Goal: Task Accomplishment & Management: Use online tool/utility

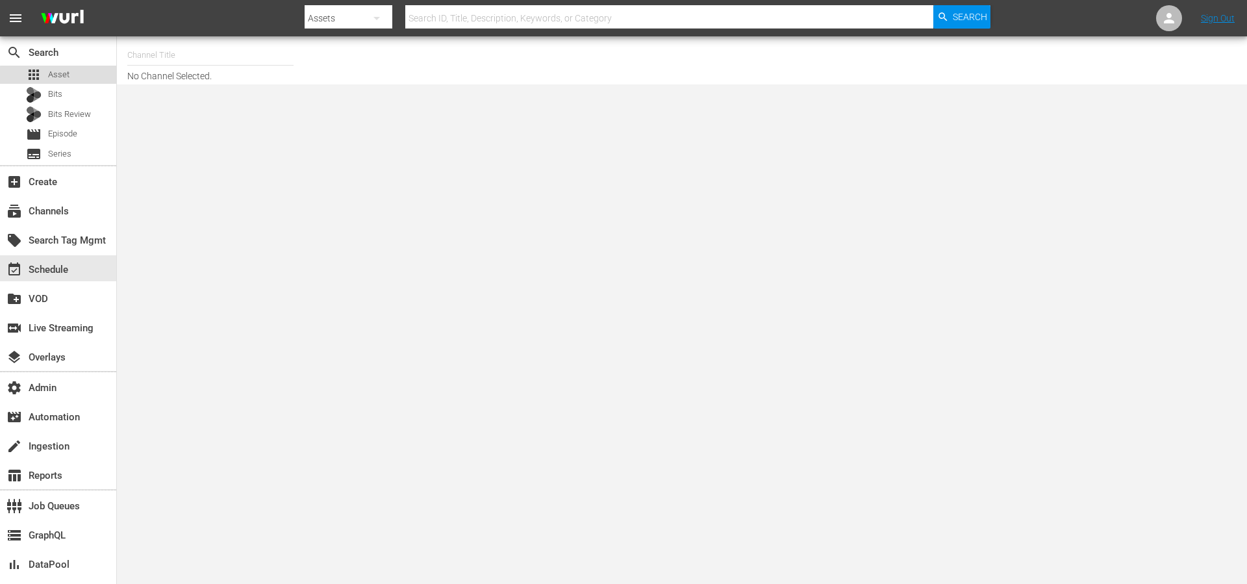
click at [71, 77] on div "apps Asset" at bounding box center [58, 75] width 116 height 18
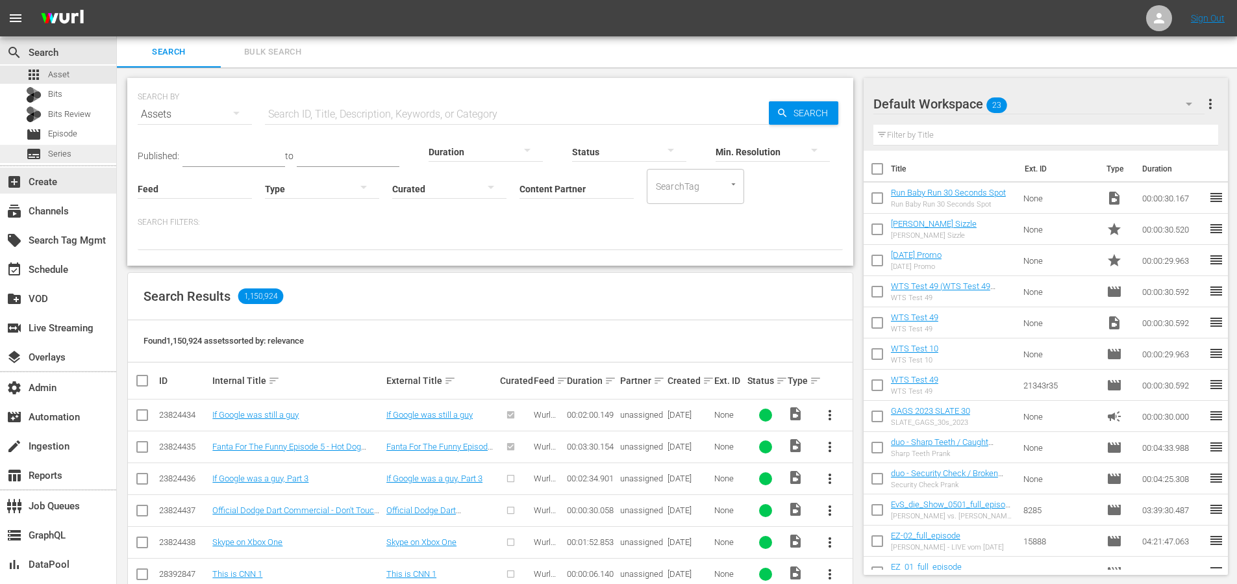
click at [64, 158] on span "Series" at bounding box center [59, 153] width 23 height 13
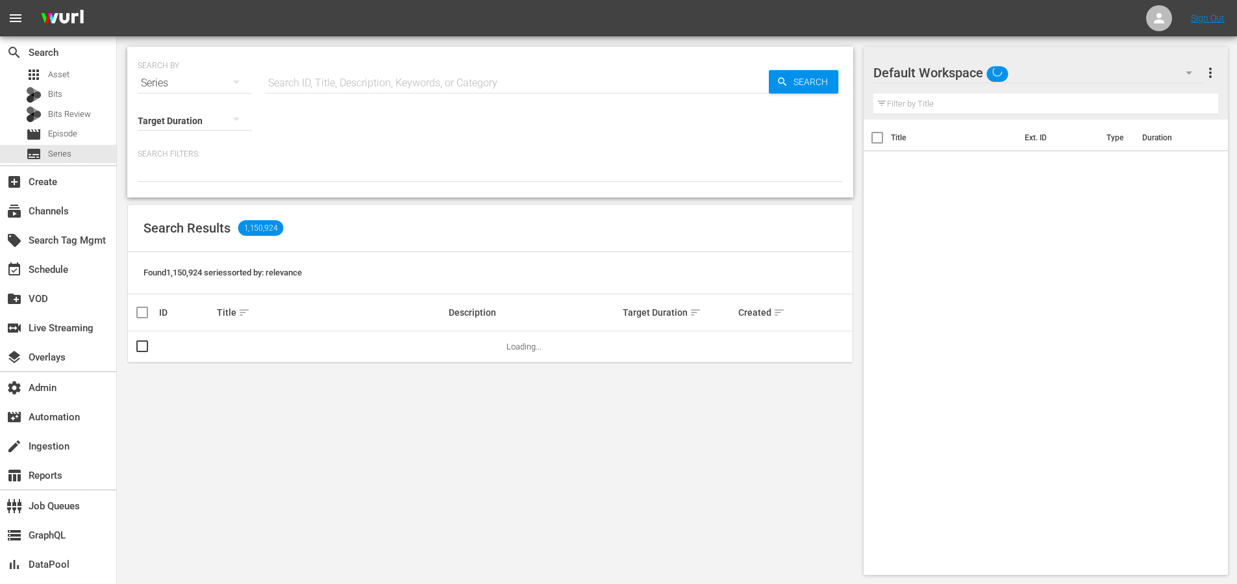
drag, startPoint x: 377, startPoint y: 84, endPoint x: 385, endPoint y: 82, distance: 8.0
click at [378, 84] on input "text" at bounding box center [517, 83] width 504 height 31
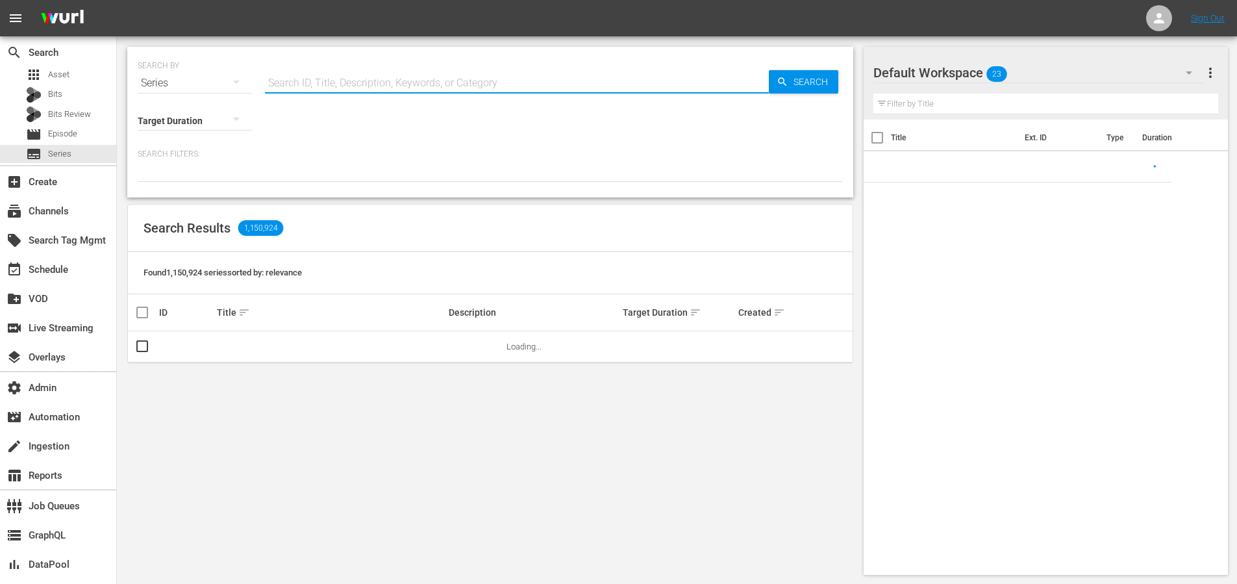
paste input "Mujeres Que Inspiran"
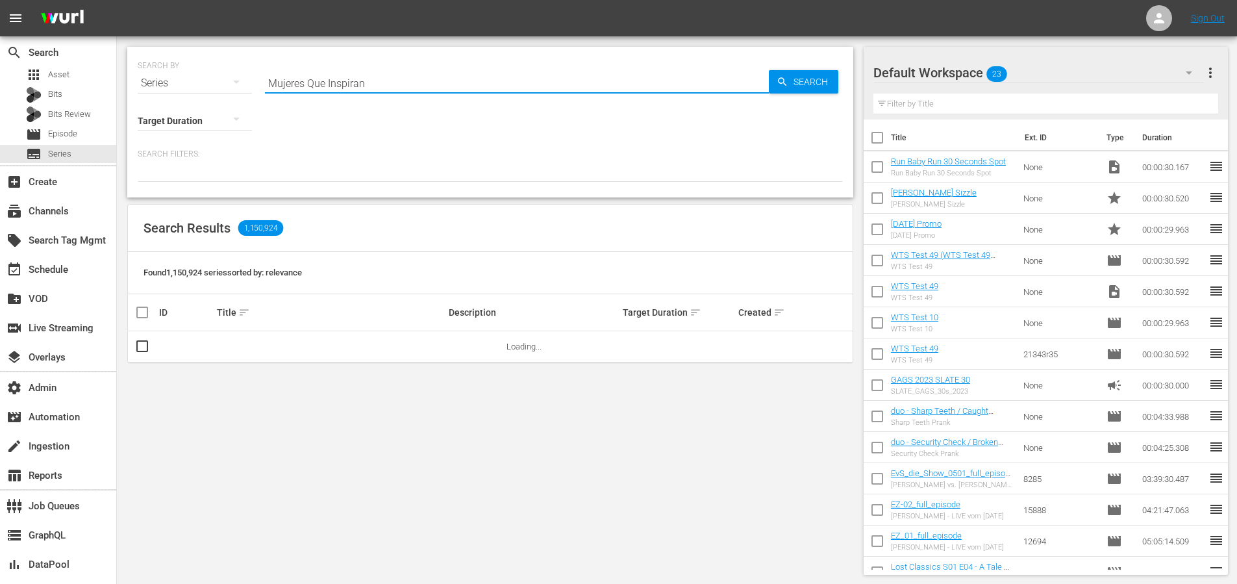
type input "Mujeres Que Inspiran"
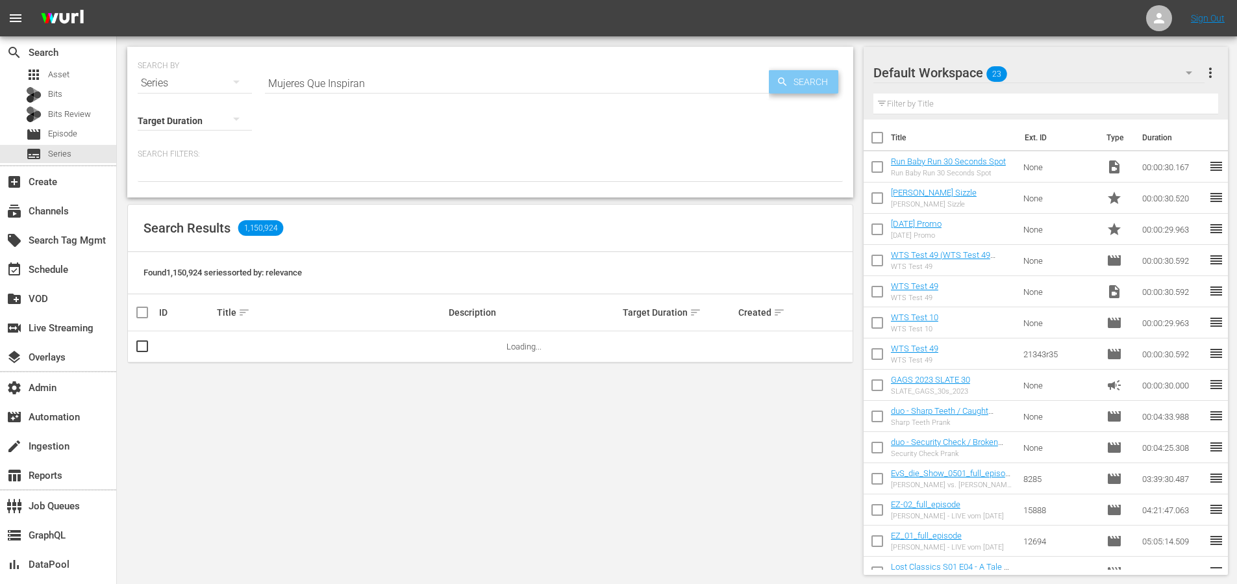
click at [806, 87] on span "Search" at bounding box center [814, 81] width 50 height 23
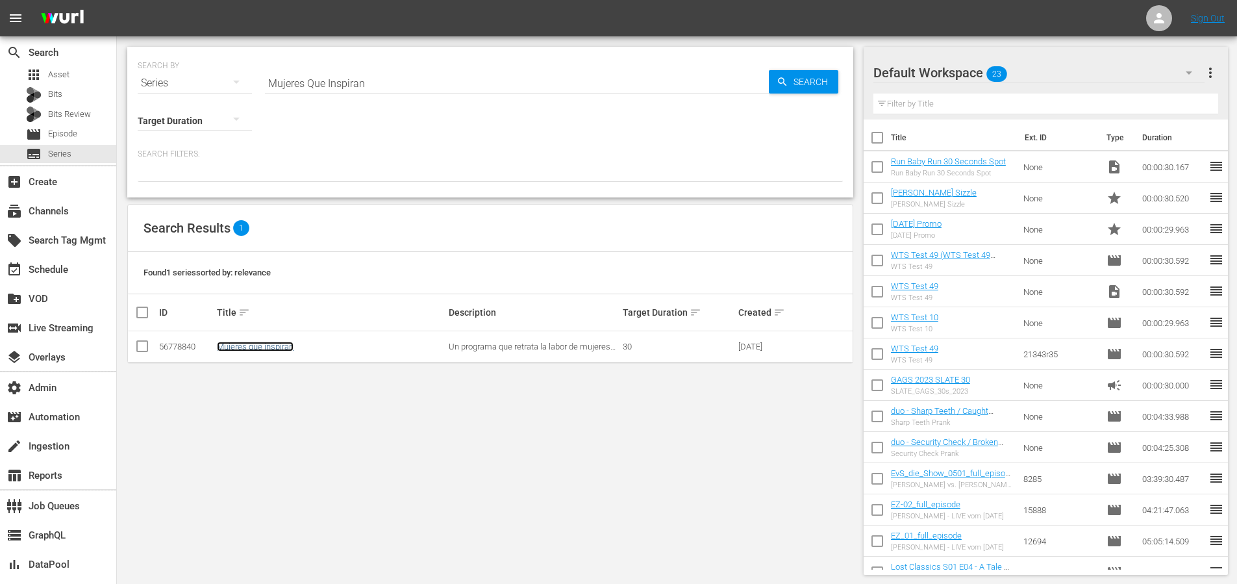
click at [263, 349] on link "Mujeres que inspiran" at bounding box center [255, 347] width 77 height 10
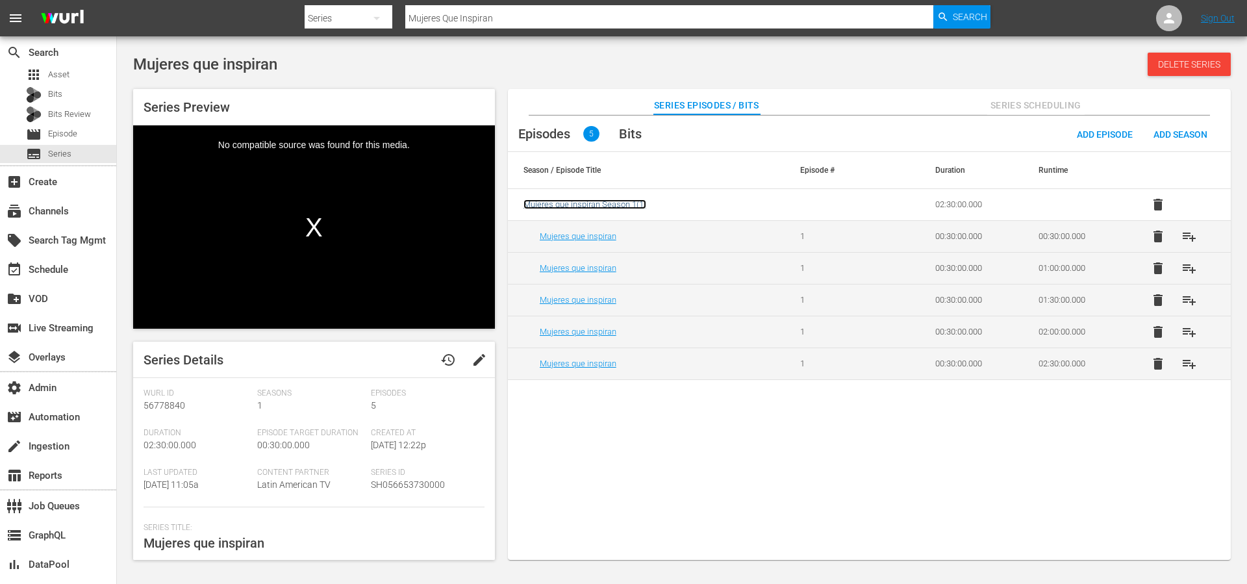
click at [613, 203] on span "Mujeres que inspiran Season 1 ( 1 )" at bounding box center [585, 204] width 123 height 10
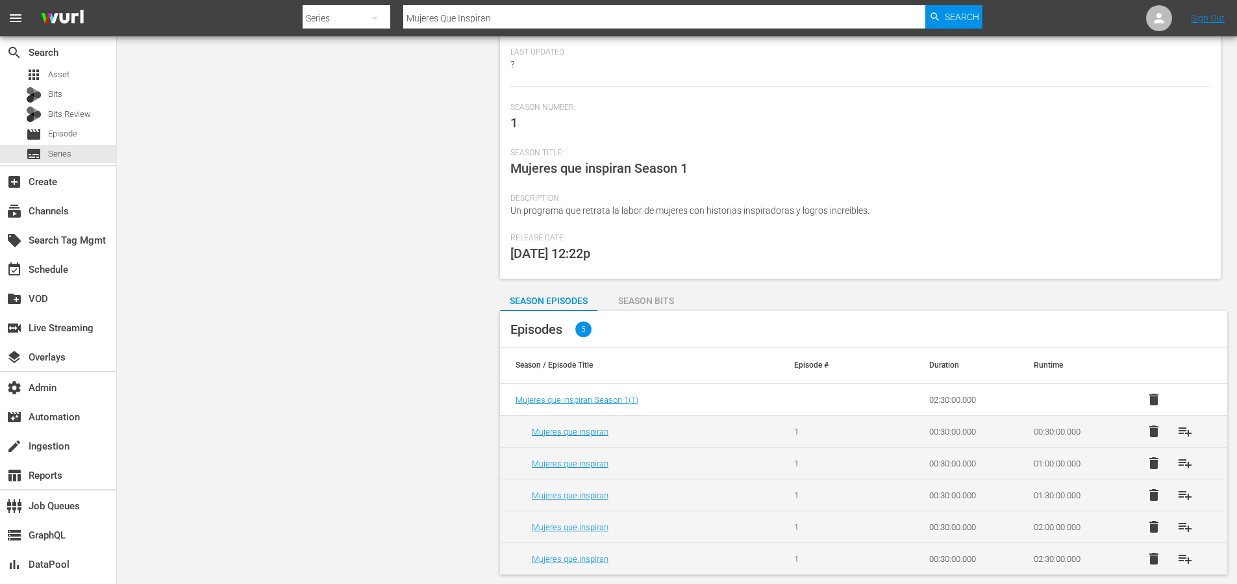
scroll to position [126, 0]
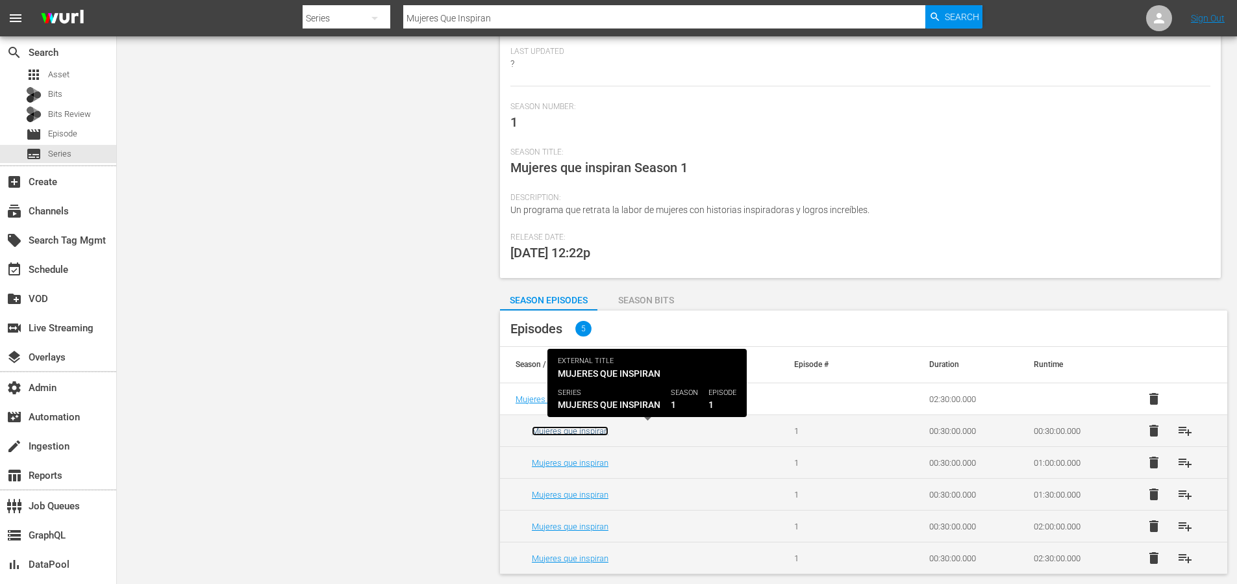
click at [576, 433] on link "Mujeres que inspiran" at bounding box center [570, 431] width 77 height 10
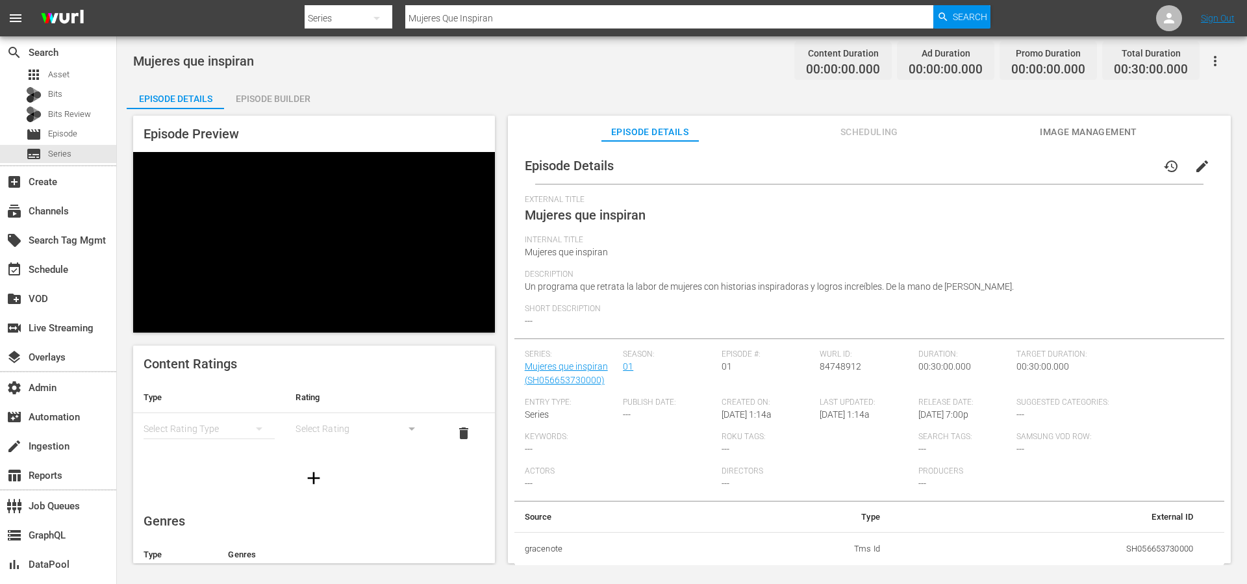
click at [1195, 171] on span "edit" at bounding box center [1203, 166] width 16 height 16
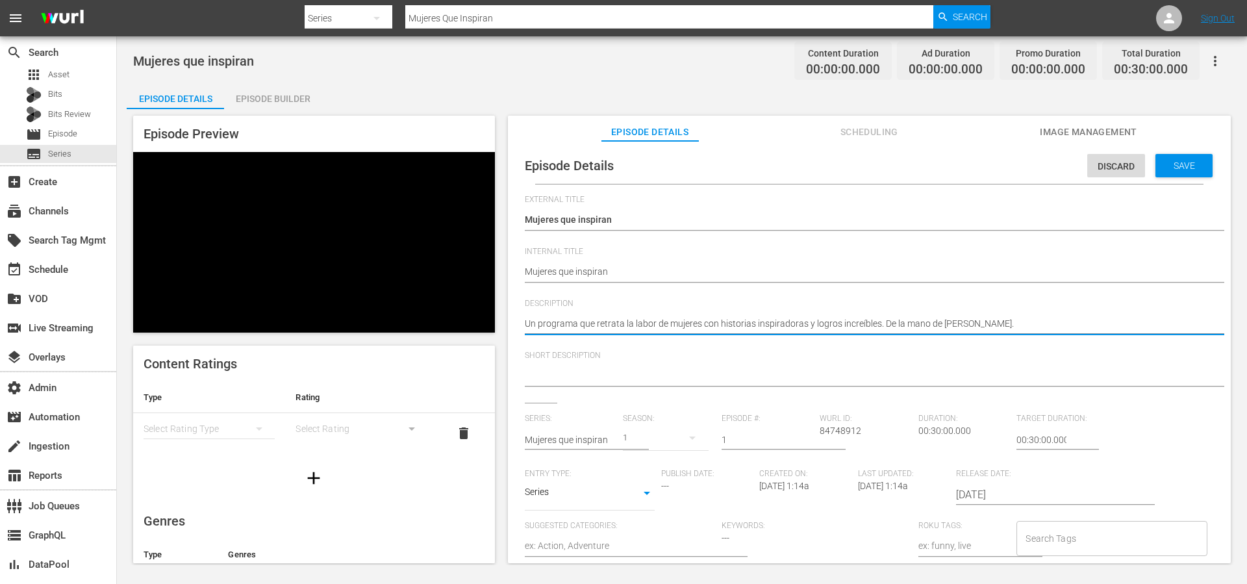
drag, startPoint x: 1049, startPoint y: 324, endPoint x: 889, endPoint y: 324, distance: 160.4
type textarea "Un programa que retrata la labor de mujeres con historias inspiradoras y logros…"
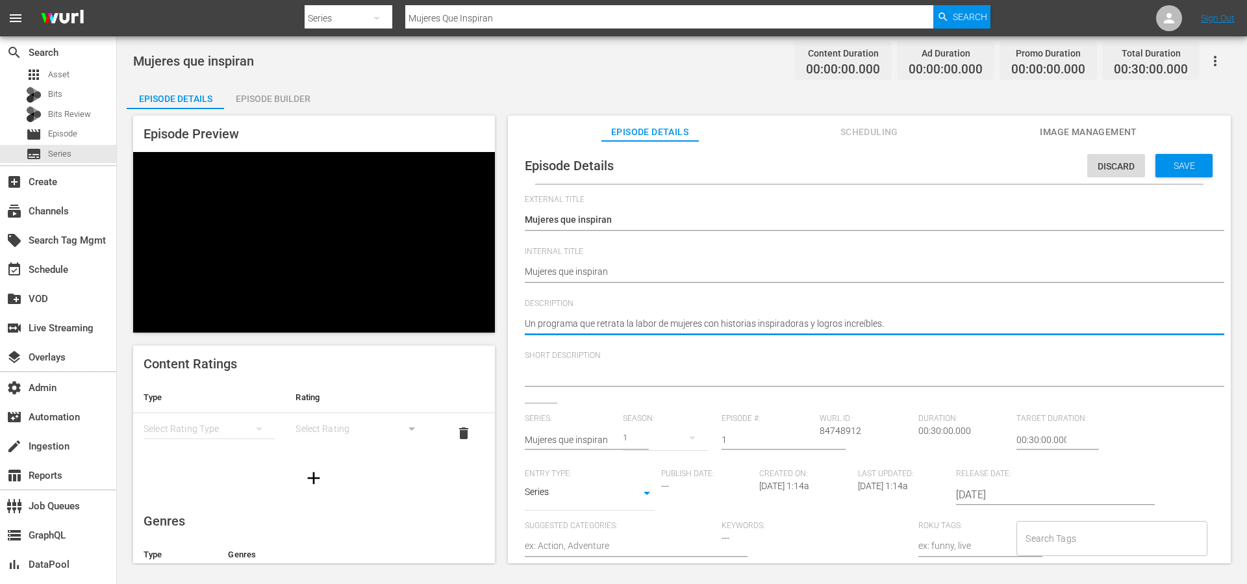
type textarea "Un programa que retrata la labor de mujeres con historias inspiradoras y logros…"
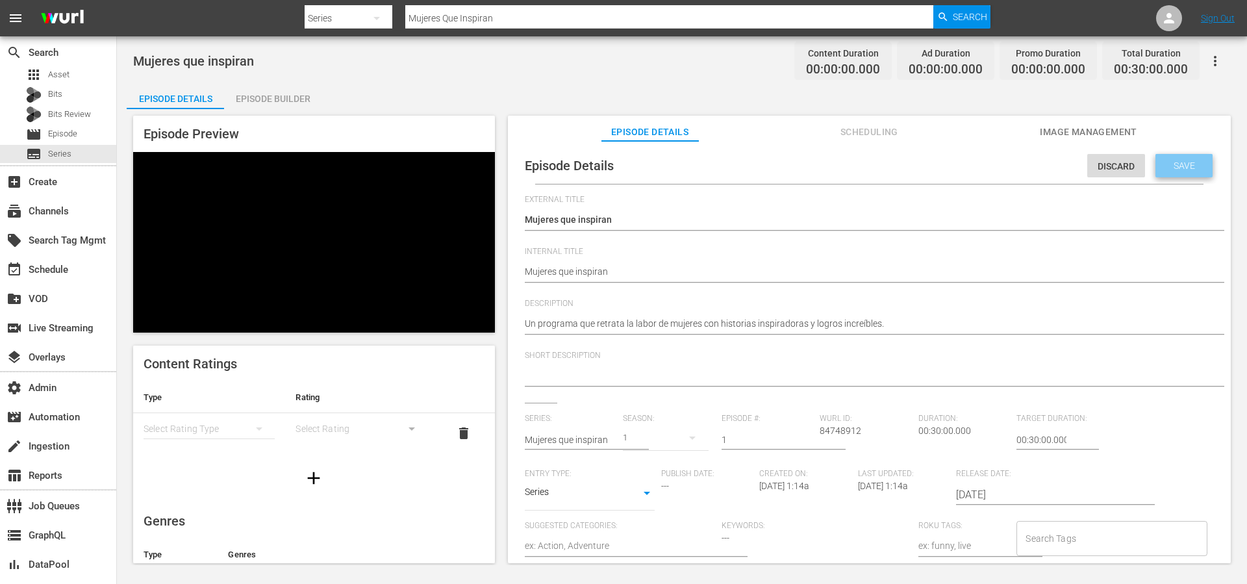
click at [1184, 171] on div "Save" at bounding box center [1184, 165] width 57 height 23
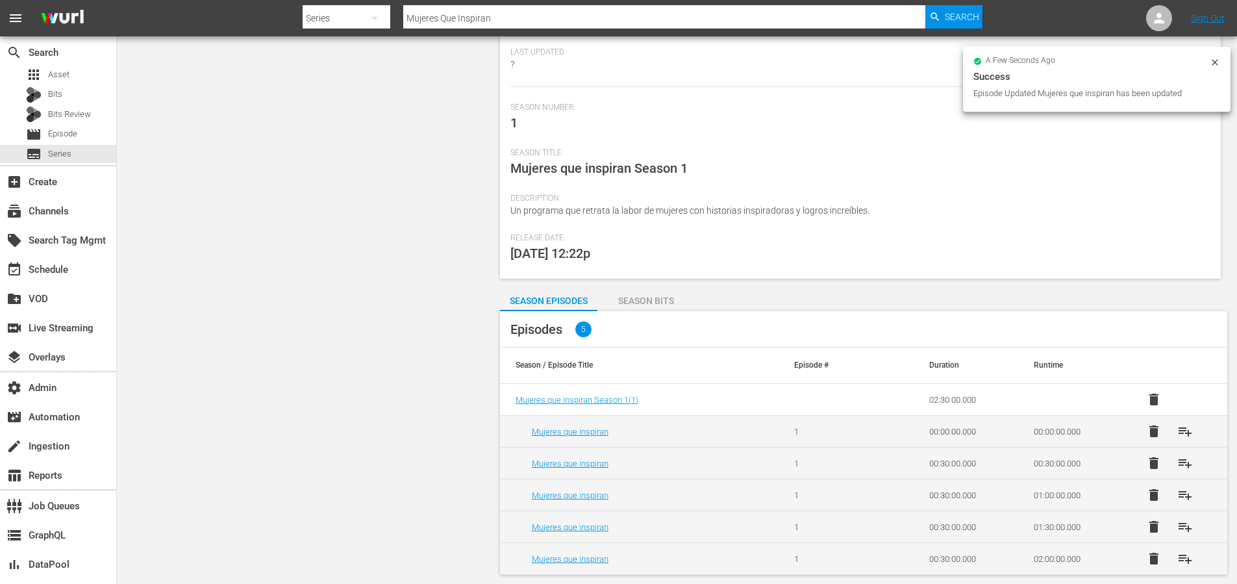
scroll to position [126, 0]
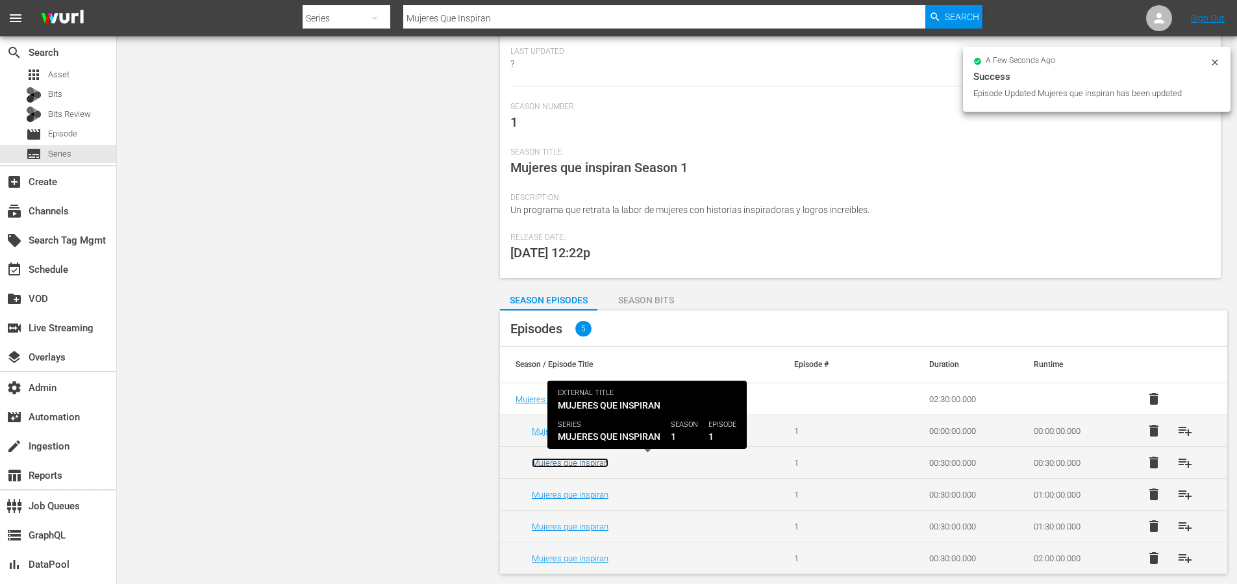
click at [596, 458] on link "Mujeres que inspiran" at bounding box center [570, 463] width 77 height 10
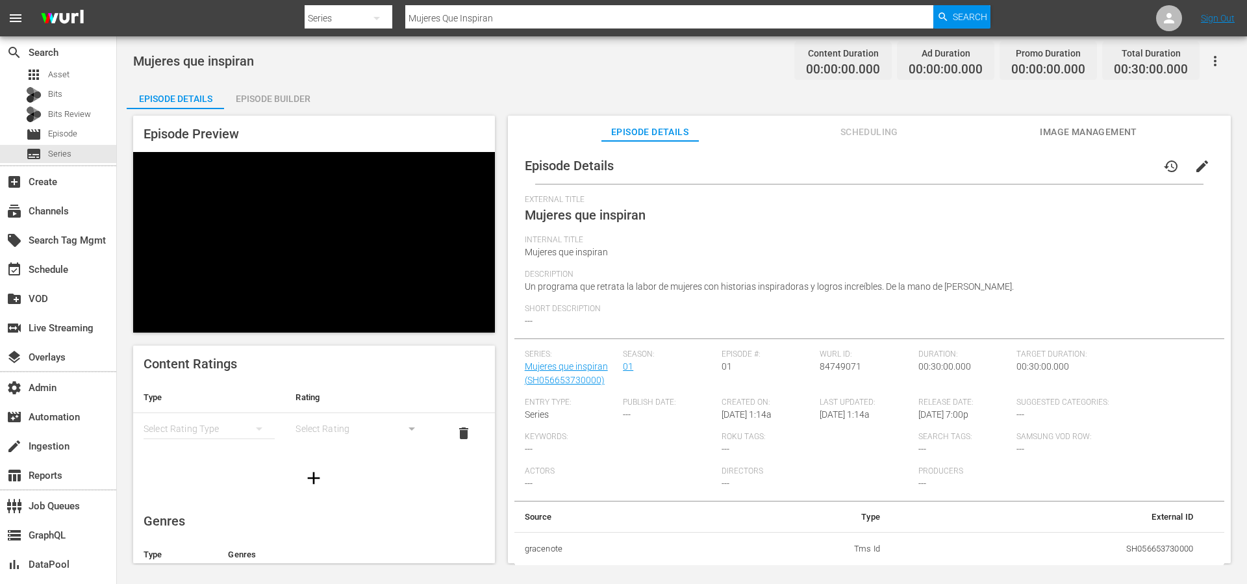
click at [1195, 164] on span "edit" at bounding box center [1203, 166] width 16 height 16
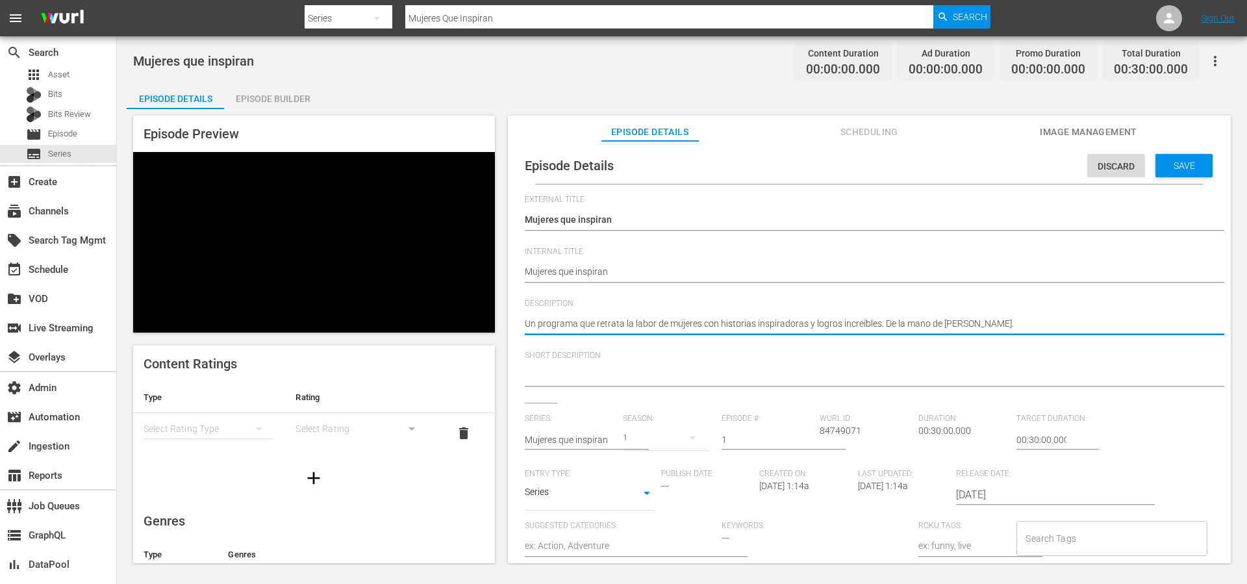
drag, startPoint x: 1020, startPoint y: 326, endPoint x: 888, endPoint y: 325, distance: 131.9
type textarea "Un programa que retrata la labor de mujeres con historias inspiradoras y logros…"
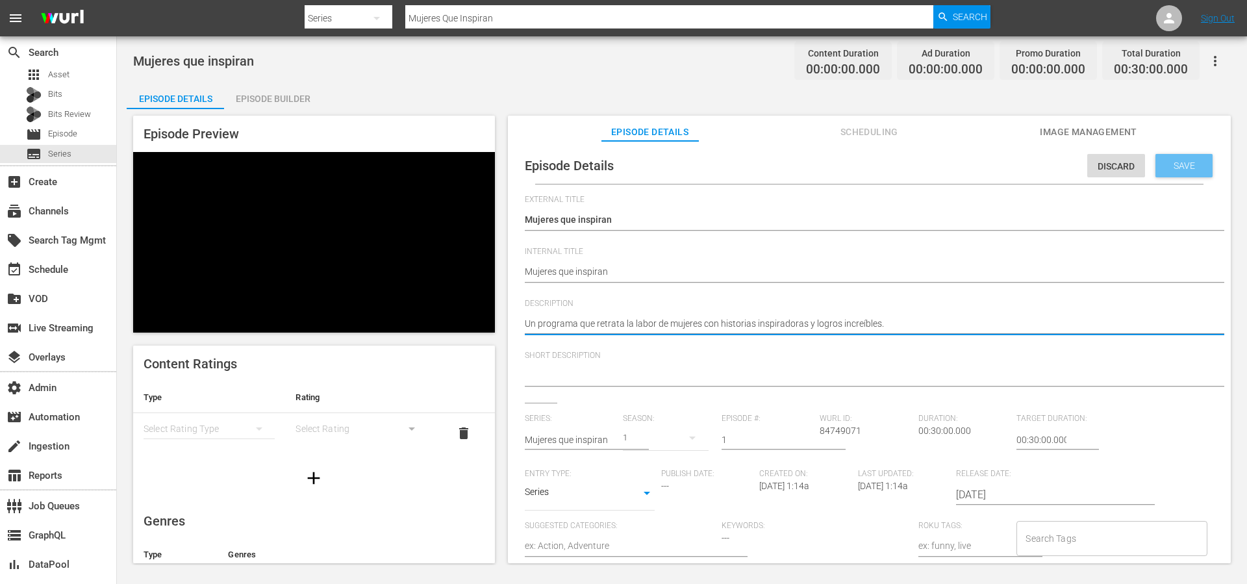
type textarea "Un programa que retrata la labor de mujeres con historias inspiradoras y logros…"
click at [1183, 166] on span "Save" at bounding box center [1184, 165] width 42 height 10
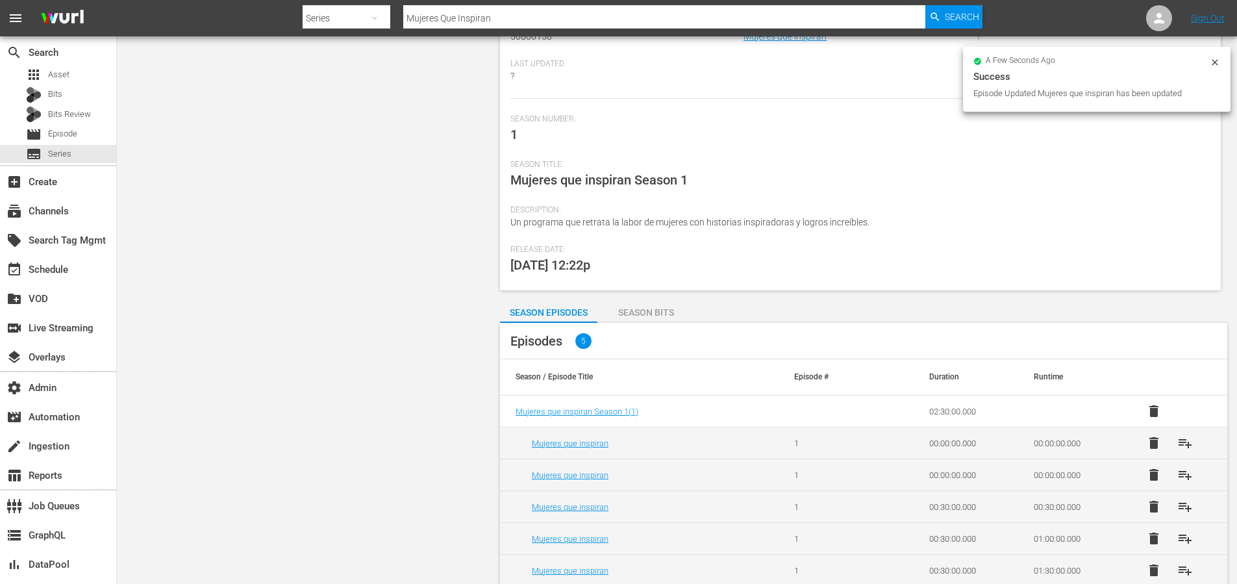
scroll to position [126, 0]
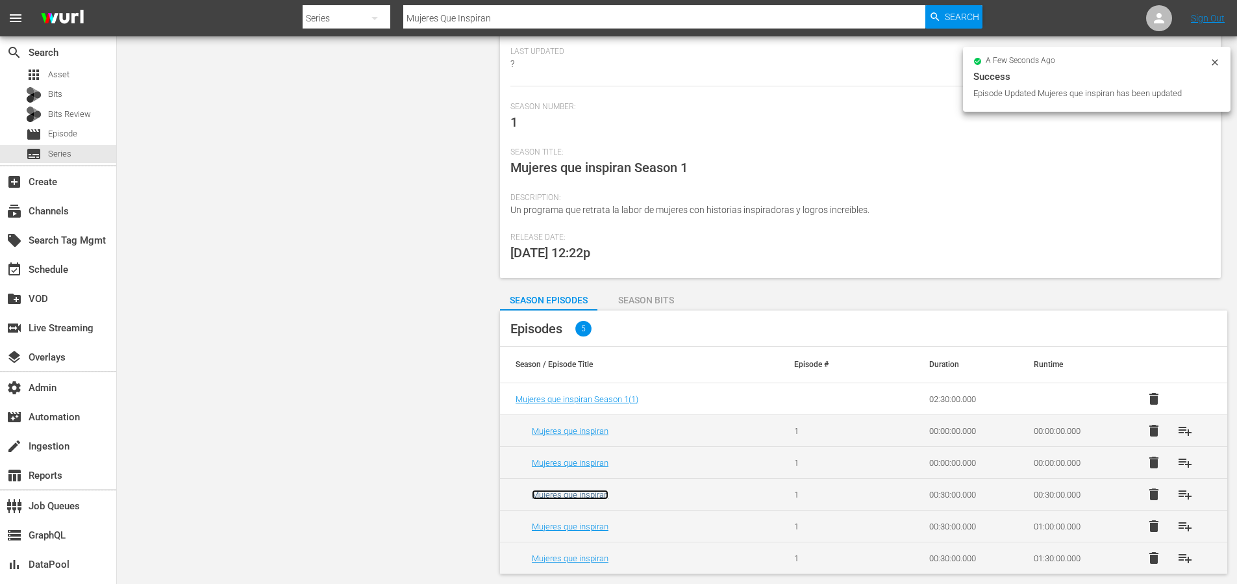
click at [580, 491] on link "Mujeres que inspiran" at bounding box center [570, 495] width 77 height 10
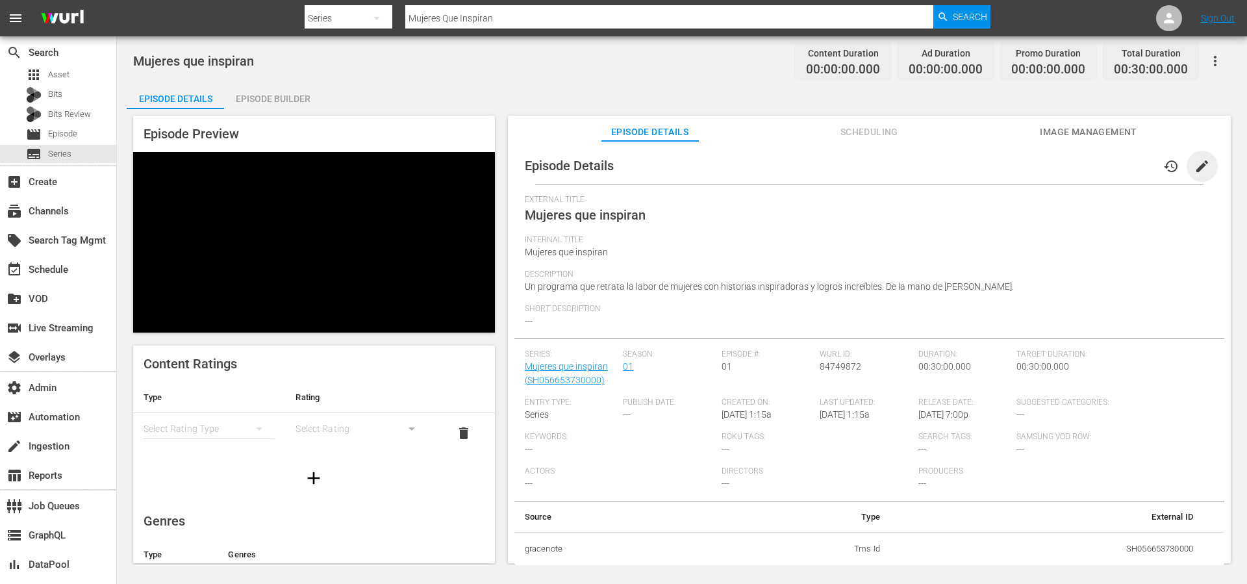
click at [1195, 168] on span "edit" at bounding box center [1203, 166] width 16 height 16
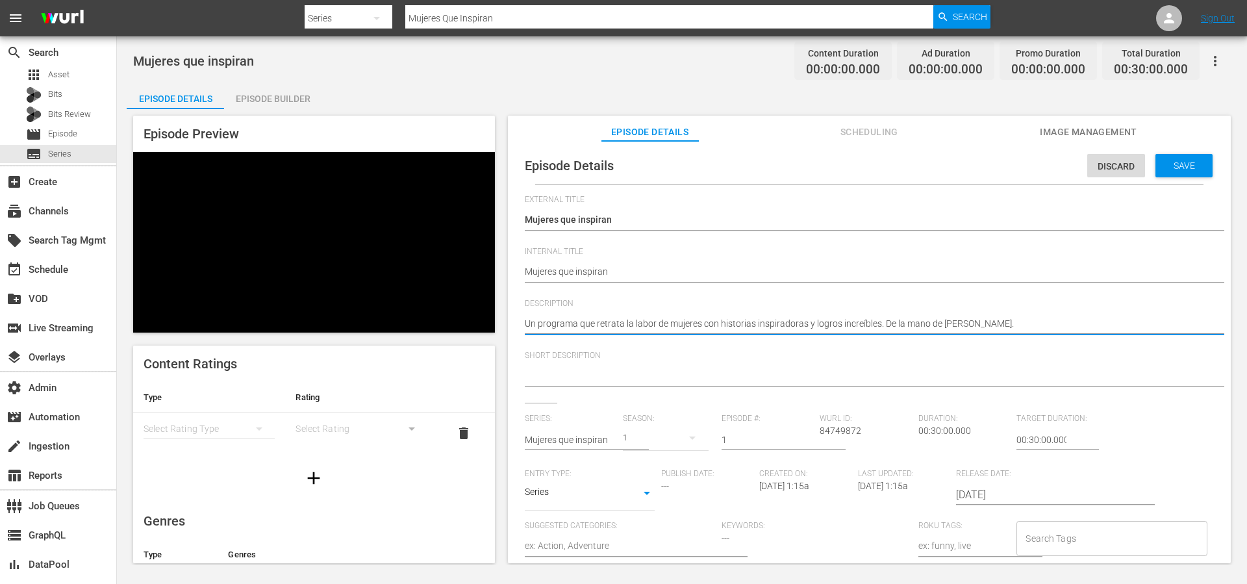
drag, startPoint x: 1061, startPoint y: 323, endPoint x: 884, endPoint y: 326, distance: 176.7
type textarea "Un programa que retrata la labor de mujeres con historias inspiradoras y logros…"
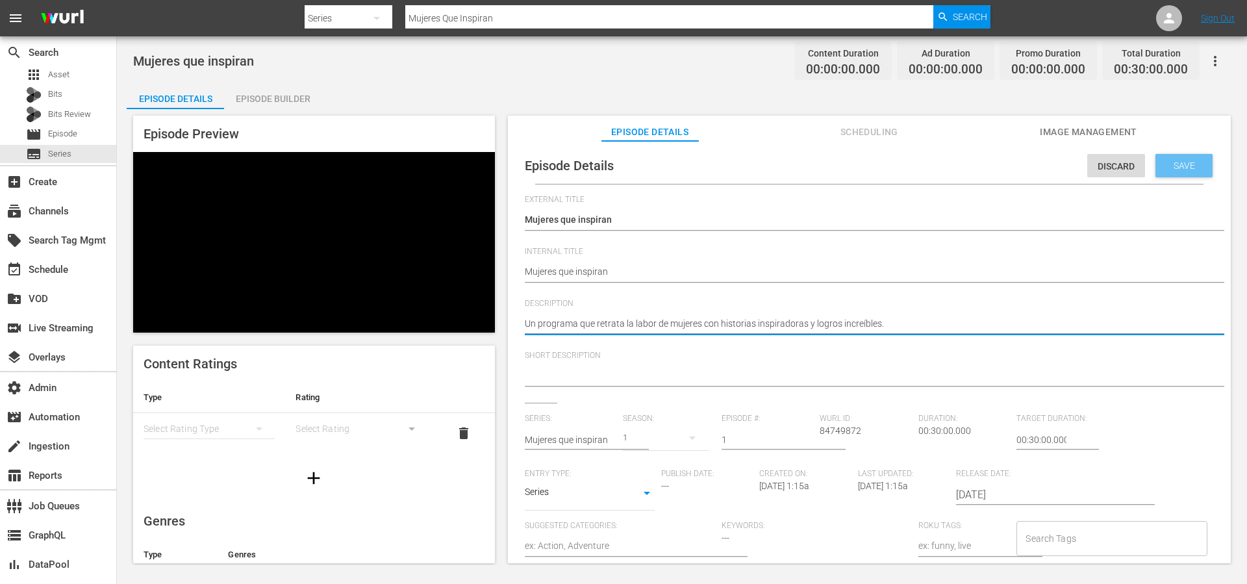
click at [1172, 167] on span "Save" at bounding box center [1184, 165] width 42 height 10
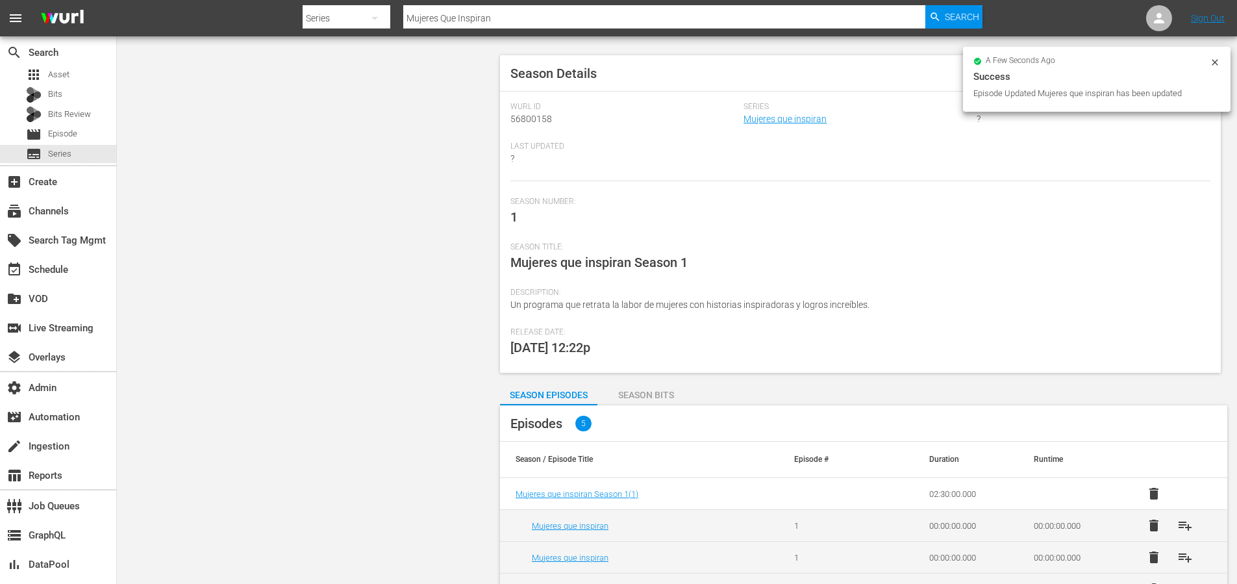
scroll to position [126, 0]
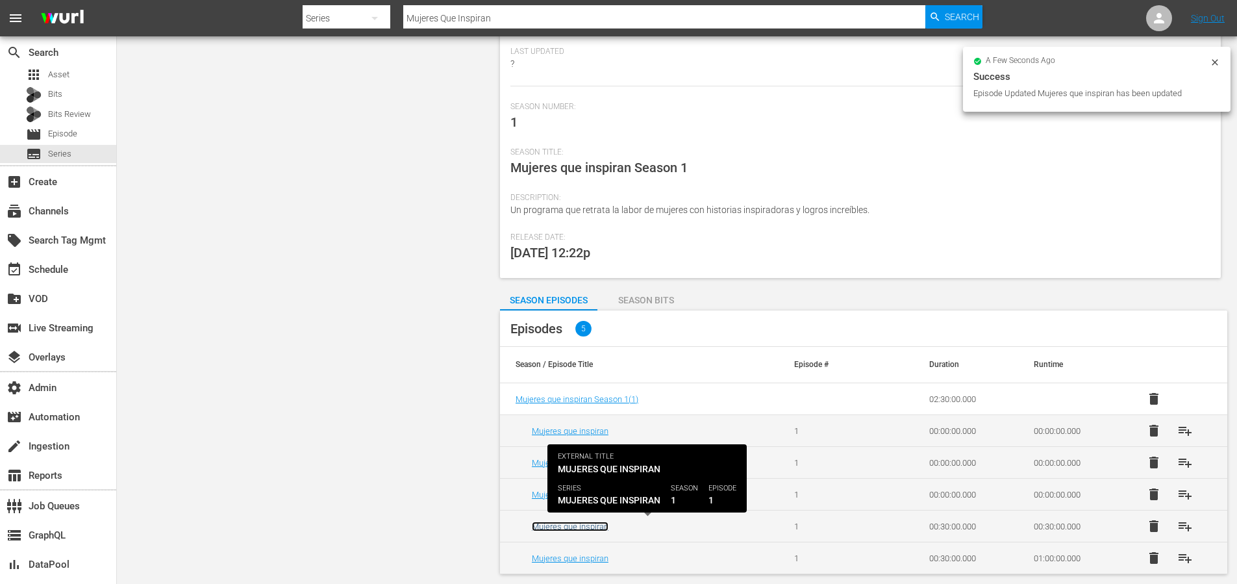
click at [593, 524] on link "Mujeres que inspiran" at bounding box center [570, 527] width 77 height 10
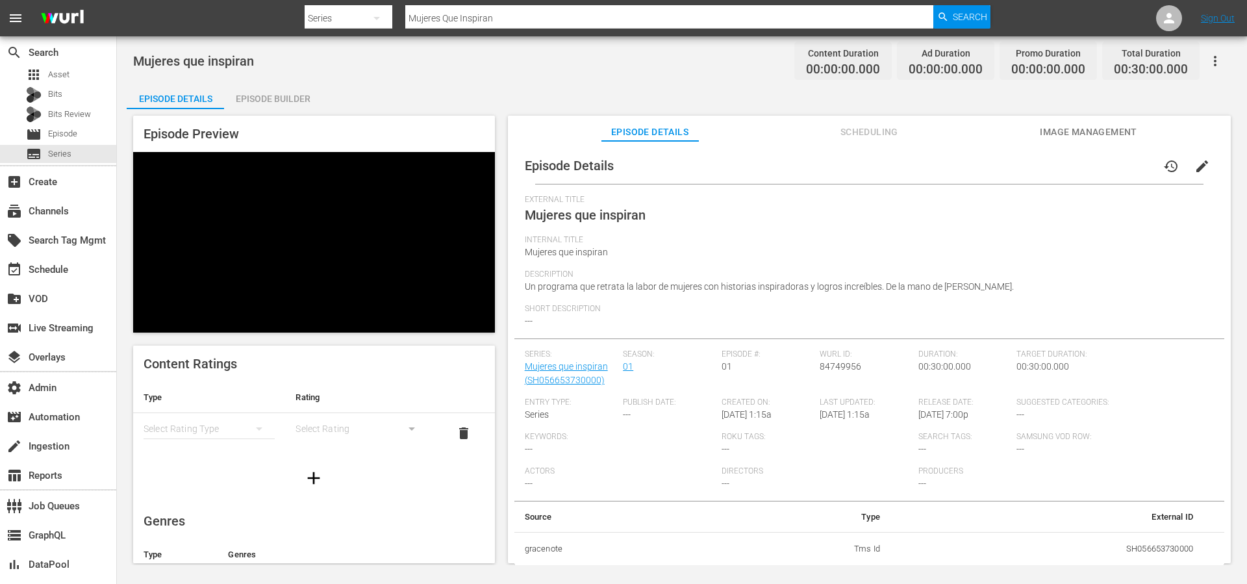
click at [1195, 169] on span "edit" at bounding box center [1203, 166] width 16 height 16
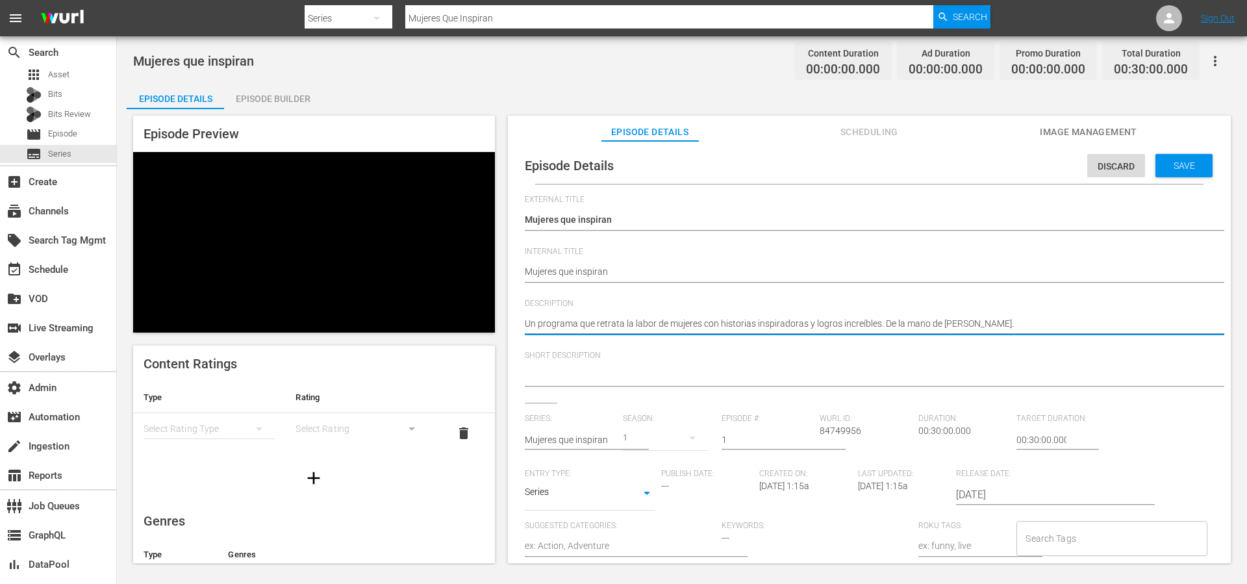
drag, startPoint x: 1058, startPoint y: 327, endPoint x: 882, endPoint y: 325, distance: 176.0
type textarea "Un programa que retrata la labor de mujeres con historias inspiradoras y logros…"
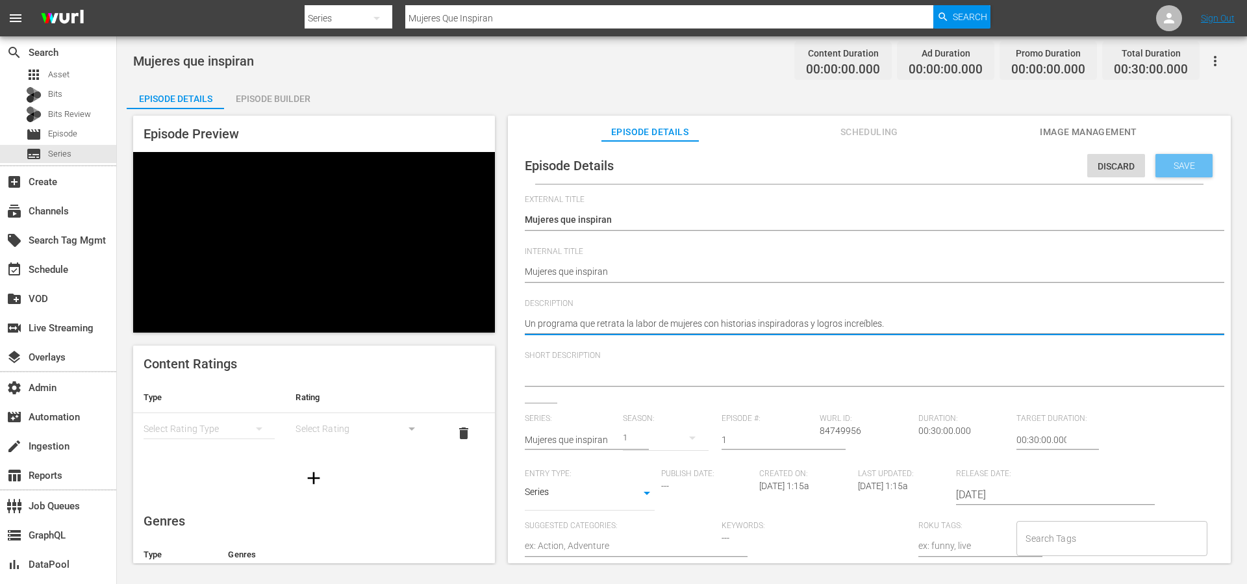
click at [1178, 170] on span "Save" at bounding box center [1184, 165] width 42 height 10
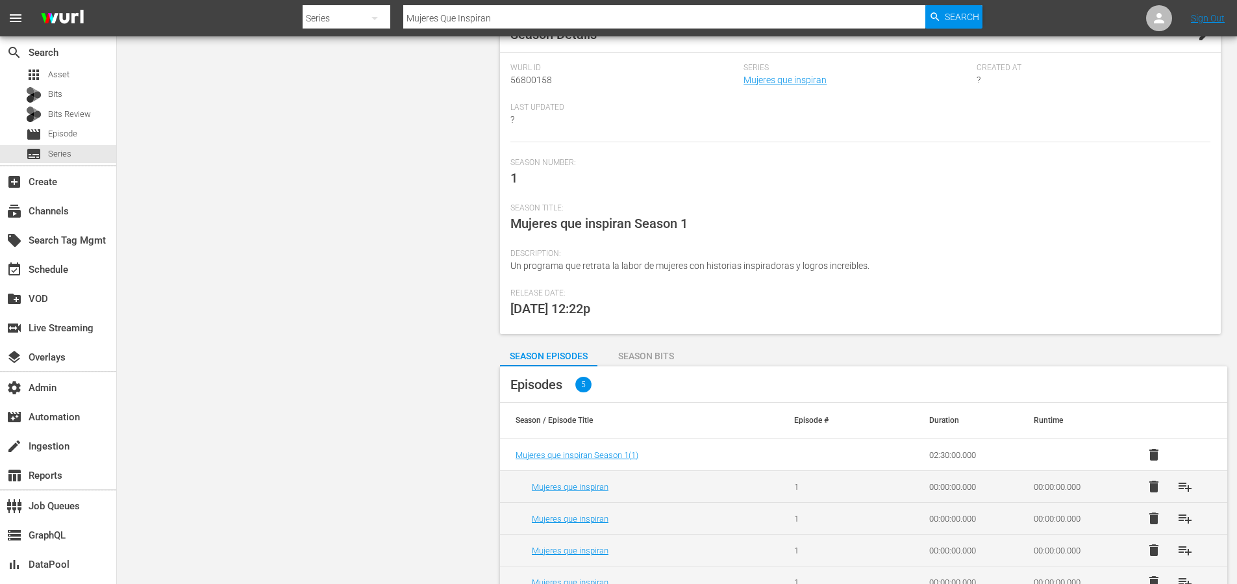
scroll to position [126, 0]
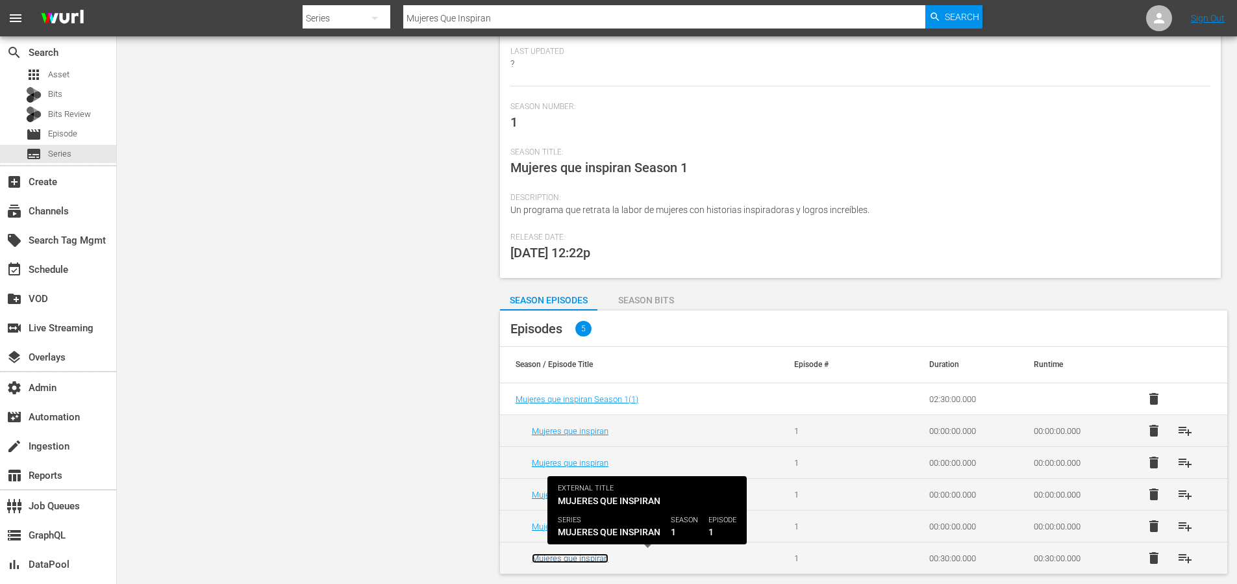
click at [592, 556] on link "Mujeres que inspiran" at bounding box center [570, 558] width 77 height 10
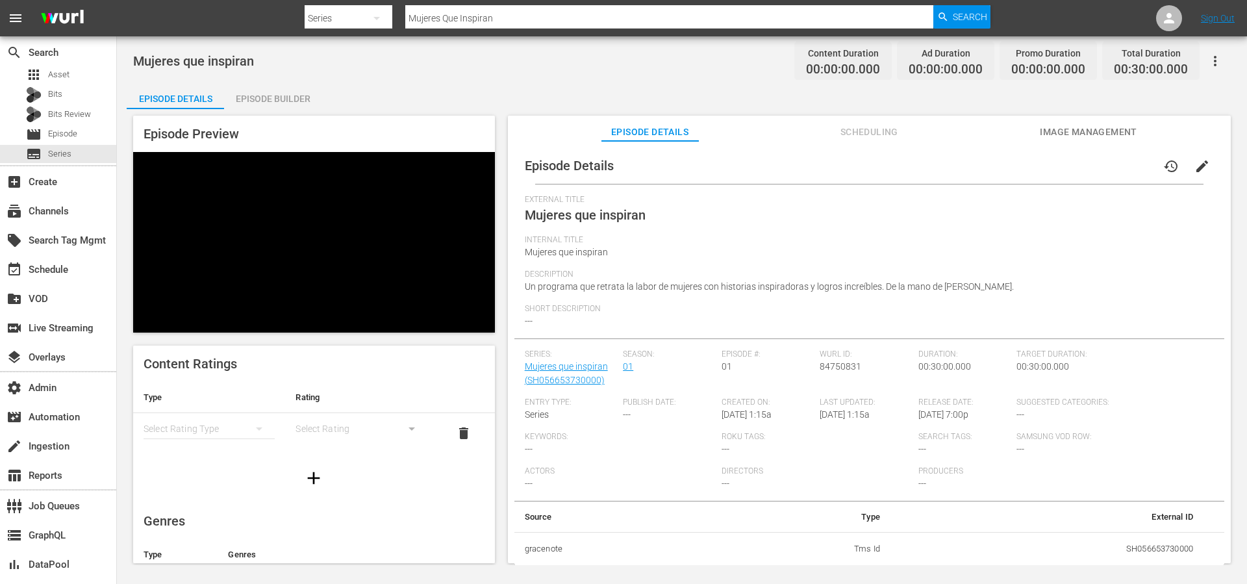
click at [1198, 167] on span "edit" at bounding box center [1203, 166] width 16 height 16
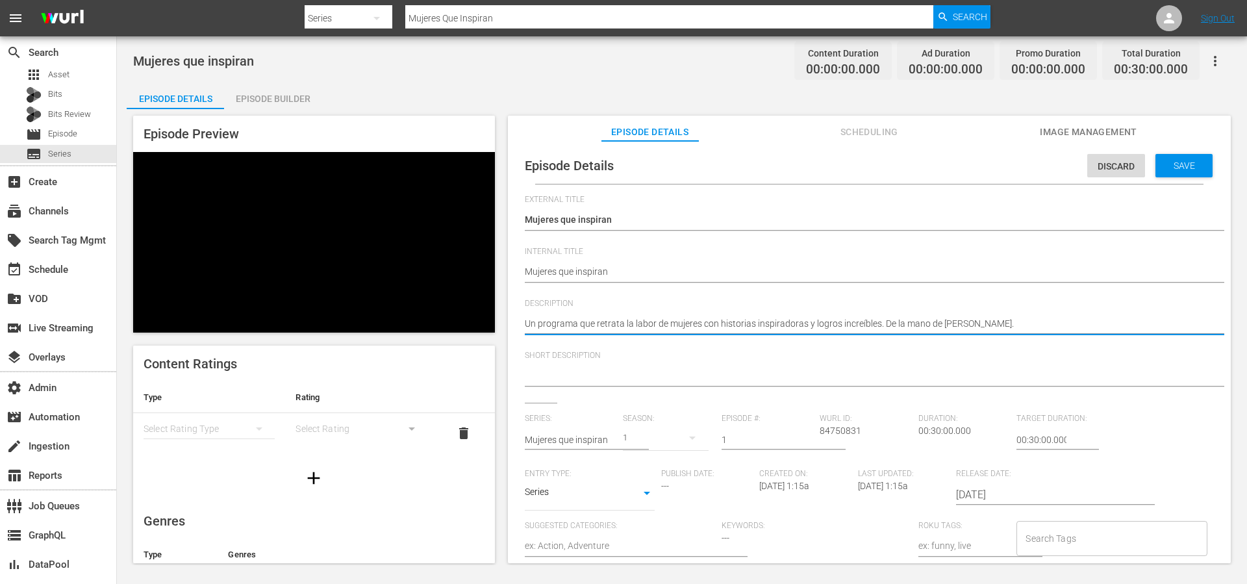
drag, startPoint x: 1056, startPoint y: 325, endPoint x: 891, endPoint y: 325, distance: 164.3
type textarea "Un programa que retrata la labor de mujeres con historias inspiradoras y logros…"
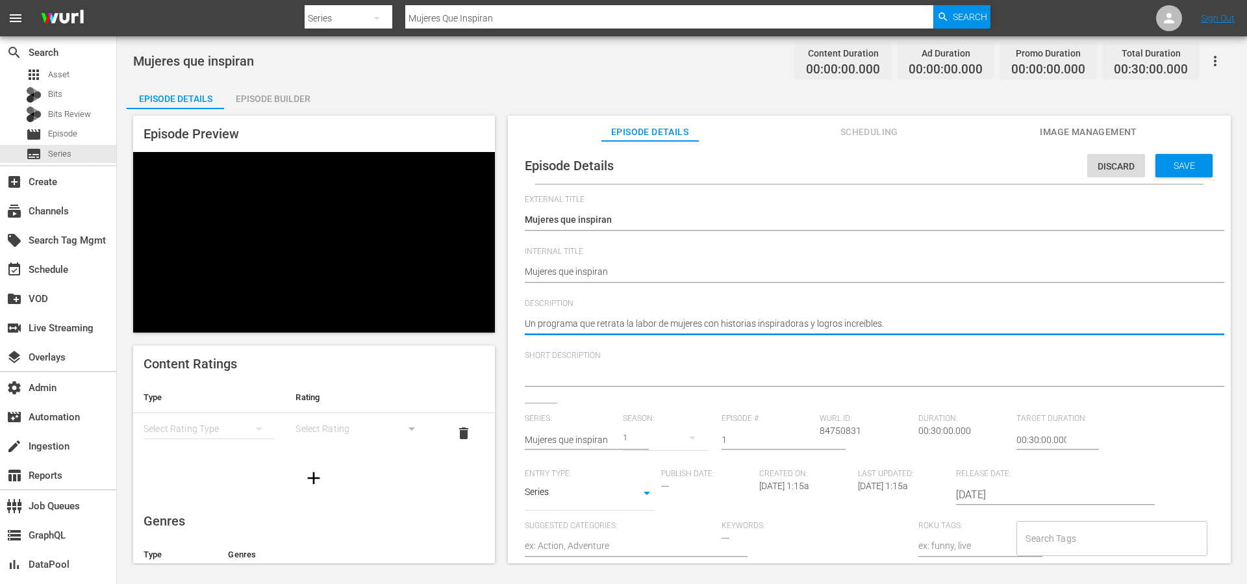
type textarea "Un programa que retrata la labor de mujeres con historias inspiradoras y logros…"
click at [1169, 160] on span "Save" at bounding box center [1184, 165] width 42 height 10
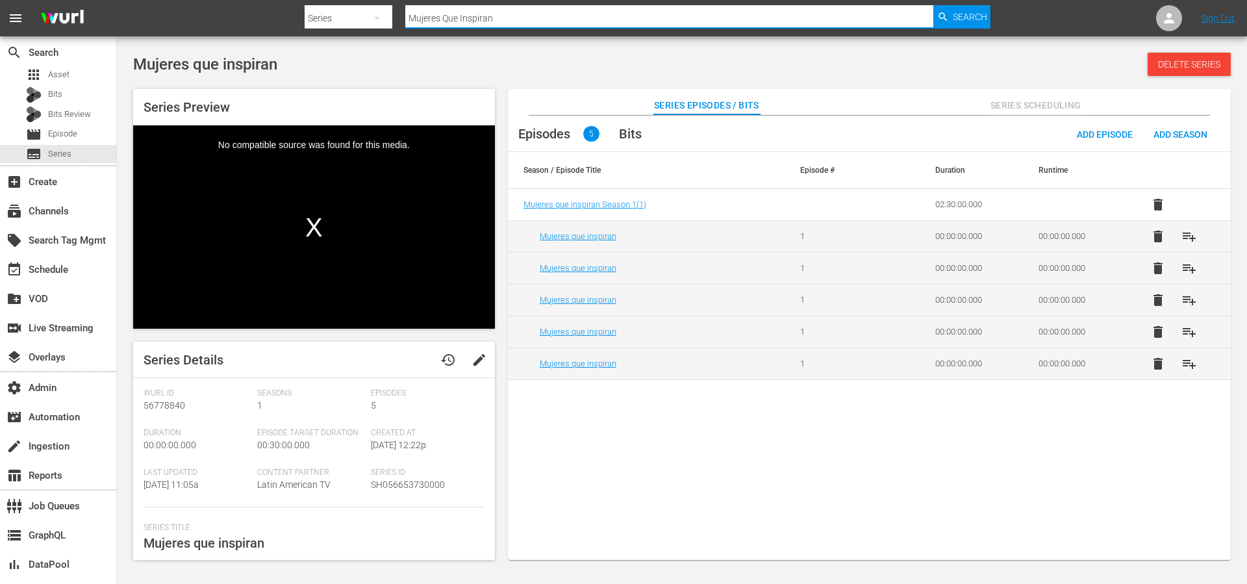
drag, startPoint x: 567, startPoint y: 16, endPoint x: 429, endPoint y: 9, distance: 138.5
click at [403, 8] on div "Search By Series Search ID, Title, Description, Keywords, or Category Mujeres Q…" at bounding box center [648, 18] width 686 height 31
paste input "Deportistas De Lujo"
type input "Deportistas De Lujo"
click at [948, 12] on icon "button" at bounding box center [943, 17] width 12 height 12
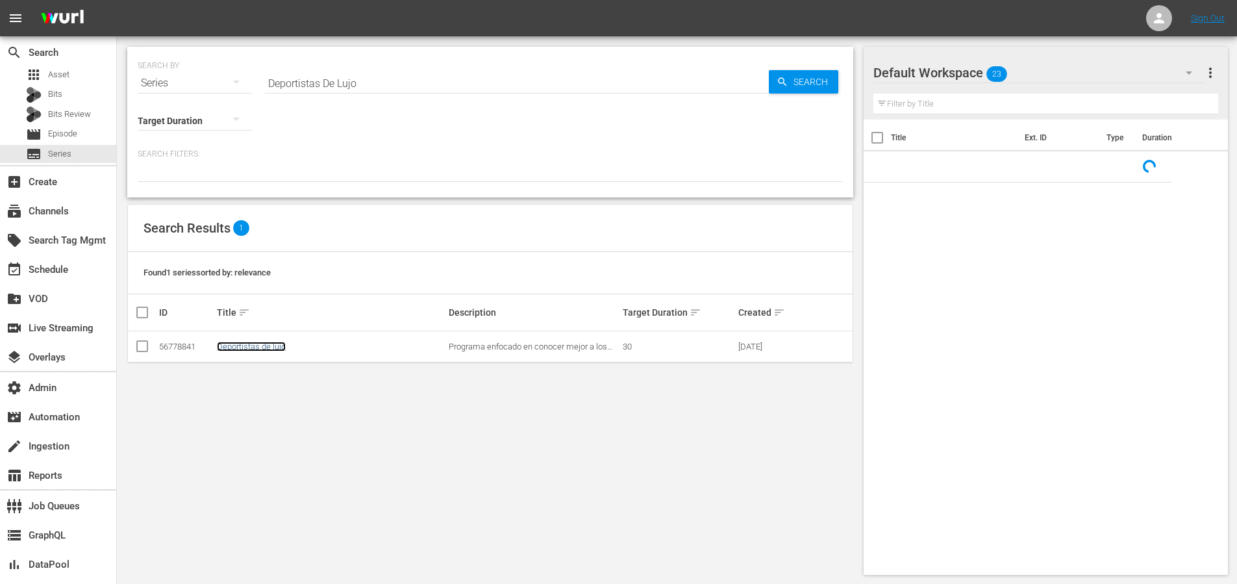
click at [272, 342] on link "Deportistas de lujo" at bounding box center [251, 347] width 69 height 10
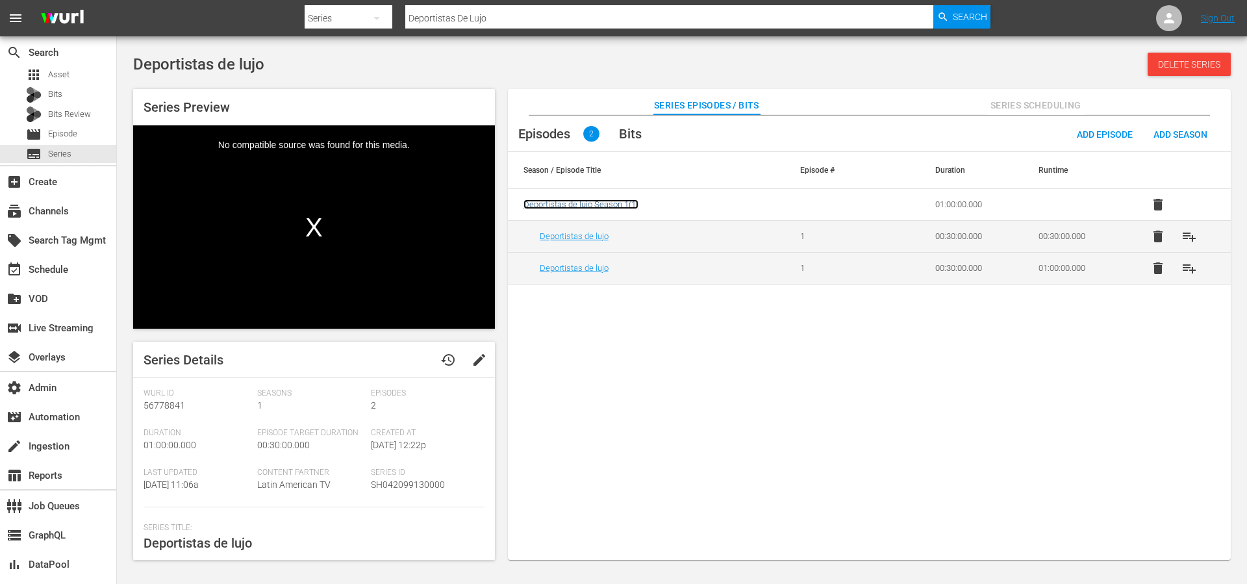
click at [586, 207] on span "Deportistas de lujo Season 1 ( 1 )" at bounding box center [581, 204] width 115 height 10
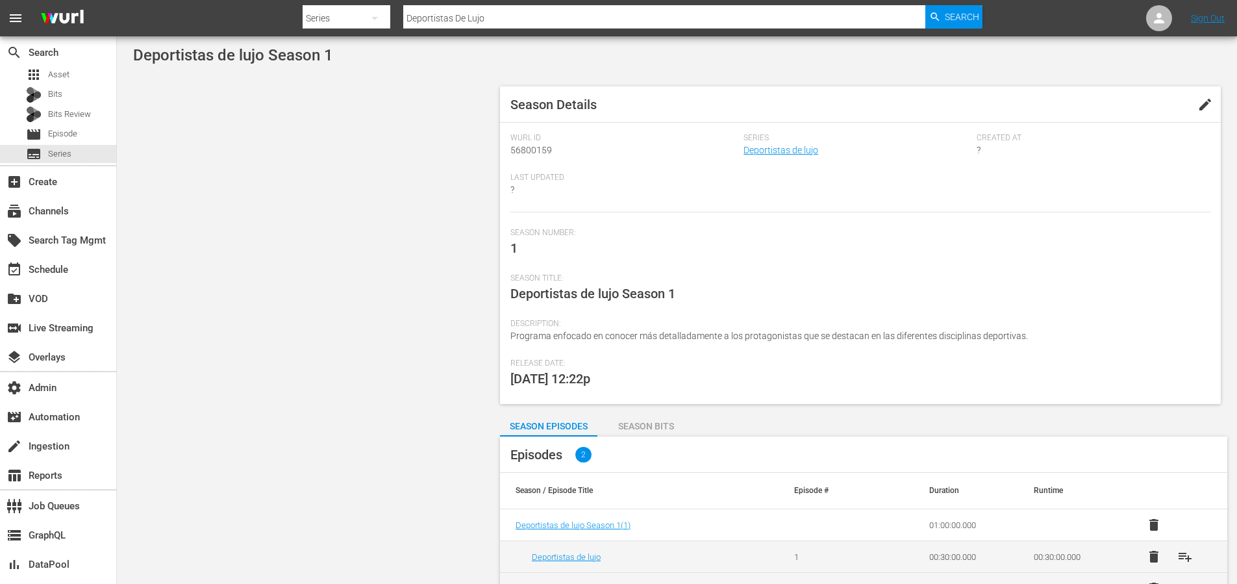
click at [761, 333] on span "Programa enfocado en conocer más detalladamente a los protagonistas que se dest…" at bounding box center [770, 336] width 518 height 10
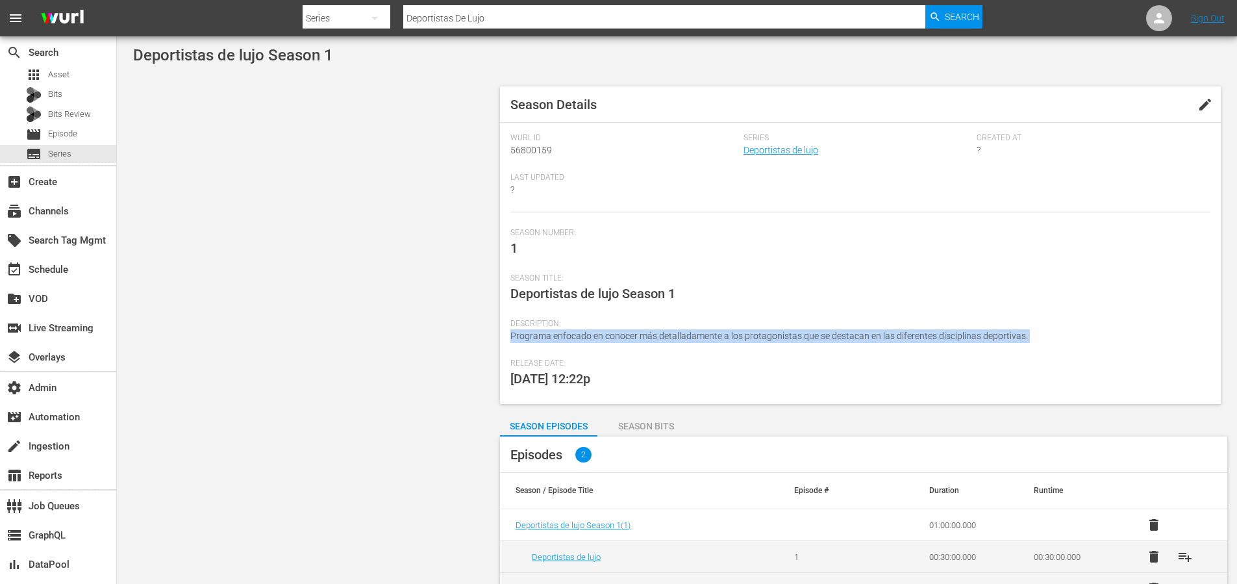
click at [761, 333] on span "Programa enfocado en conocer más detalladamente a los protagonistas que se dest…" at bounding box center [770, 336] width 518 height 10
copy span "Programa enfocado en conocer más detalladamente a los protagonistas que se dest…"
click at [581, 526] on span "Deportistas de lujo Season 1 ( 1 )" at bounding box center [573, 525] width 115 height 10
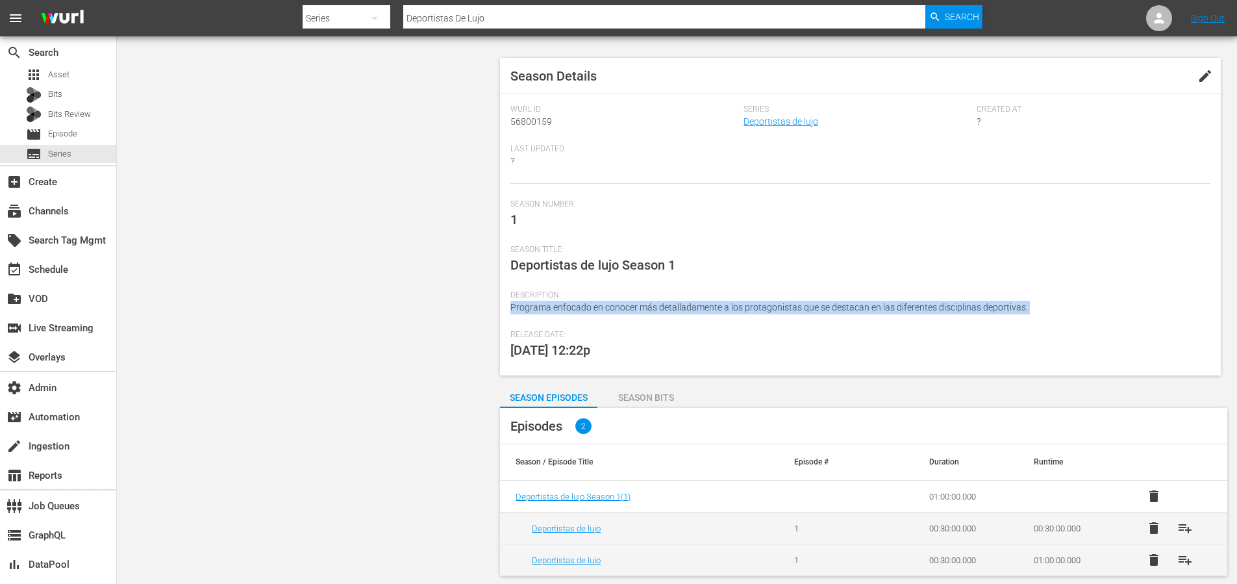
scroll to position [28, 0]
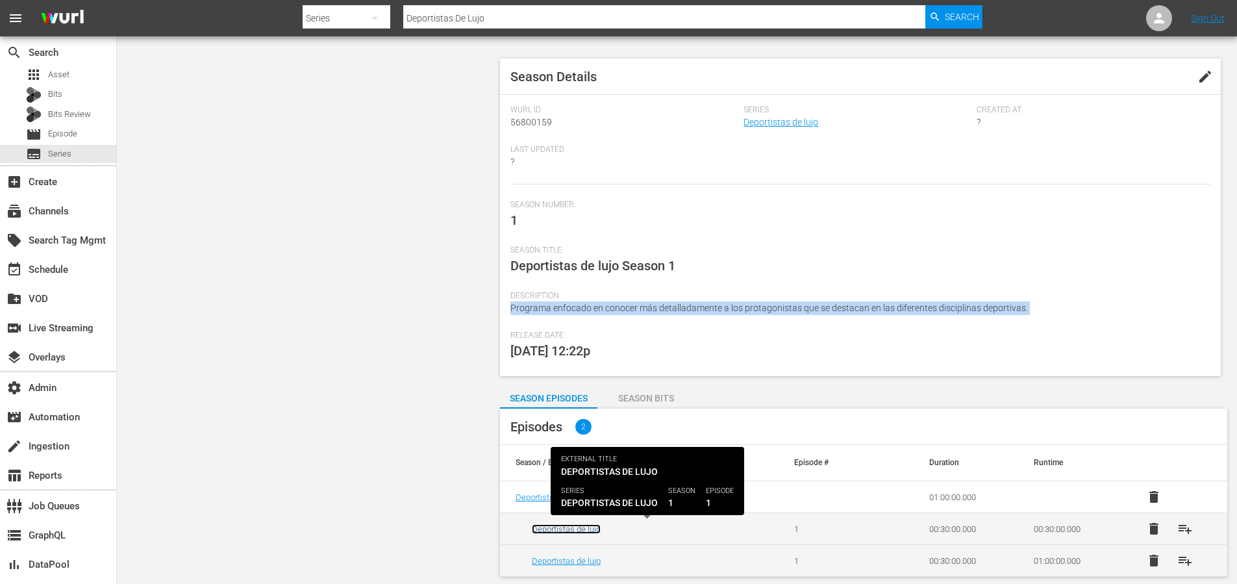
click at [590, 532] on link "Deportistas de lujo" at bounding box center [566, 529] width 69 height 10
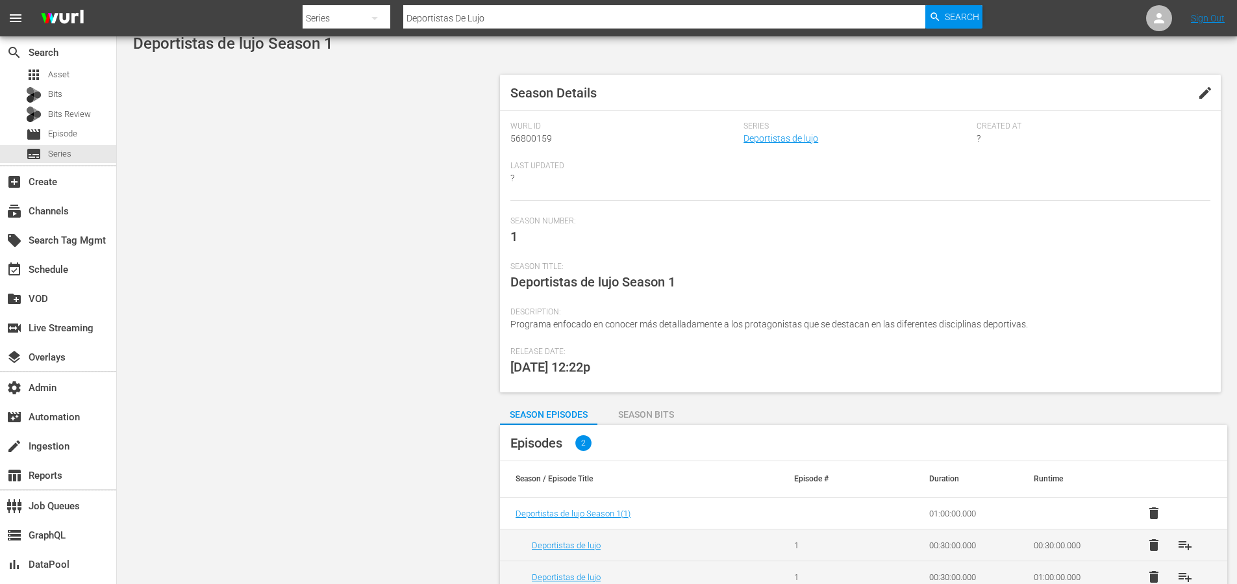
scroll to position [31, 0]
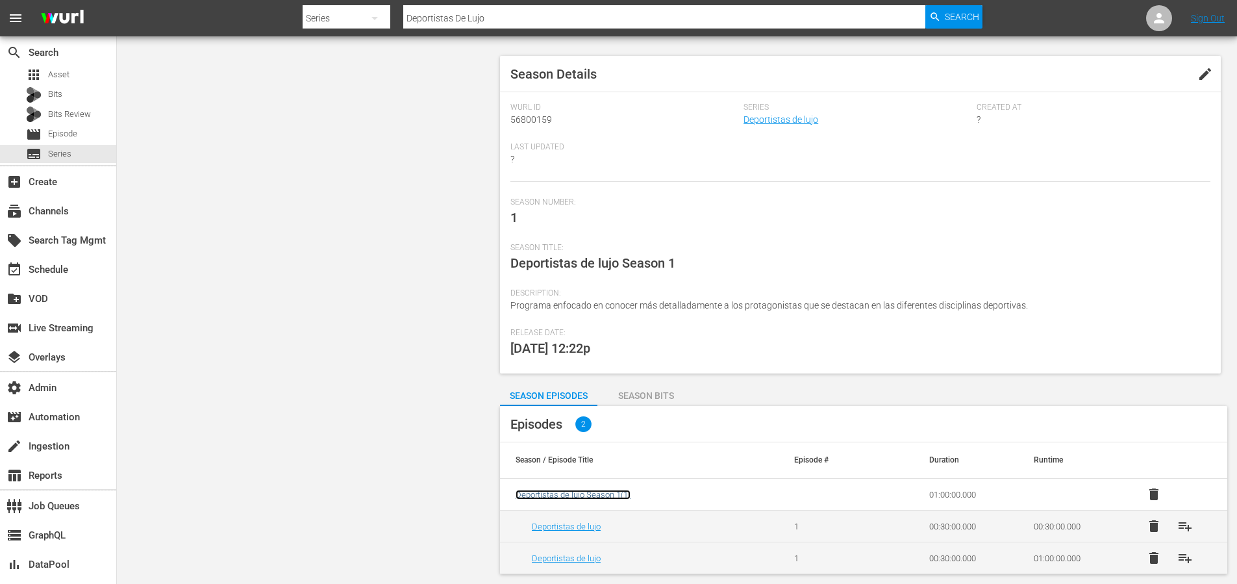
click at [613, 496] on span "Deportistas de lujo Season 1 ( 1 )" at bounding box center [573, 495] width 115 height 10
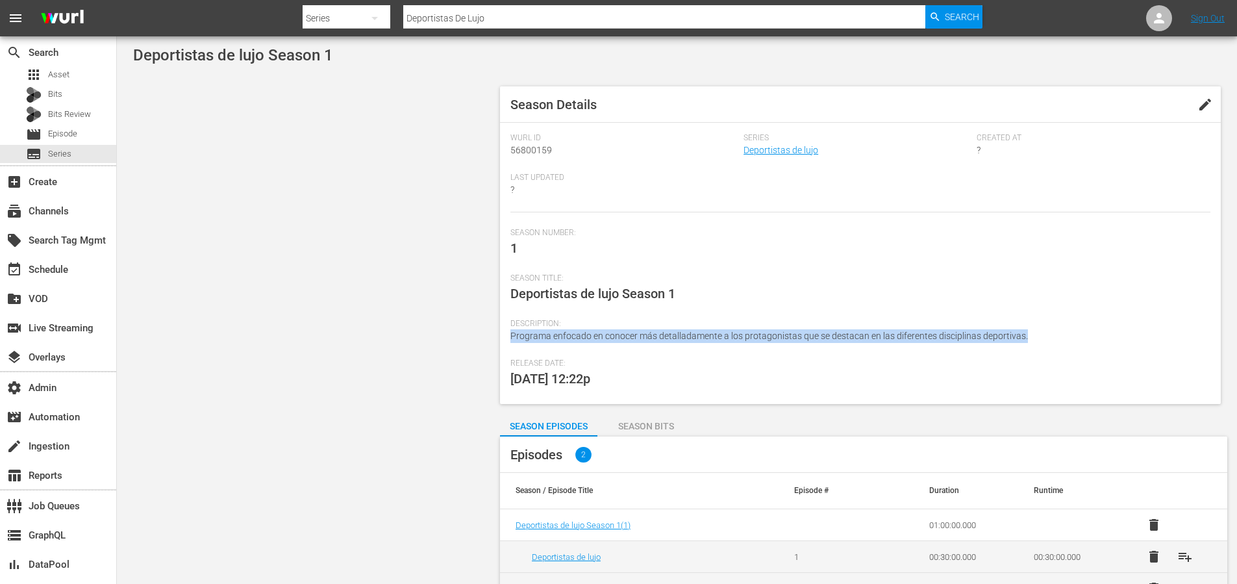
drag, startPoint x: 1036, startPoint y: 337, endPoint x: 512, endPoint y: 339, distance: 524.2
click at [512, 339] on div "Description: Programa enfocado en conocer más detalladamente a los protagonista…" at bounding box center [861, 339] width 700 height 40
copy span "Programa enfocado en conocer más detalladamente a los protagonistas que se dest…"
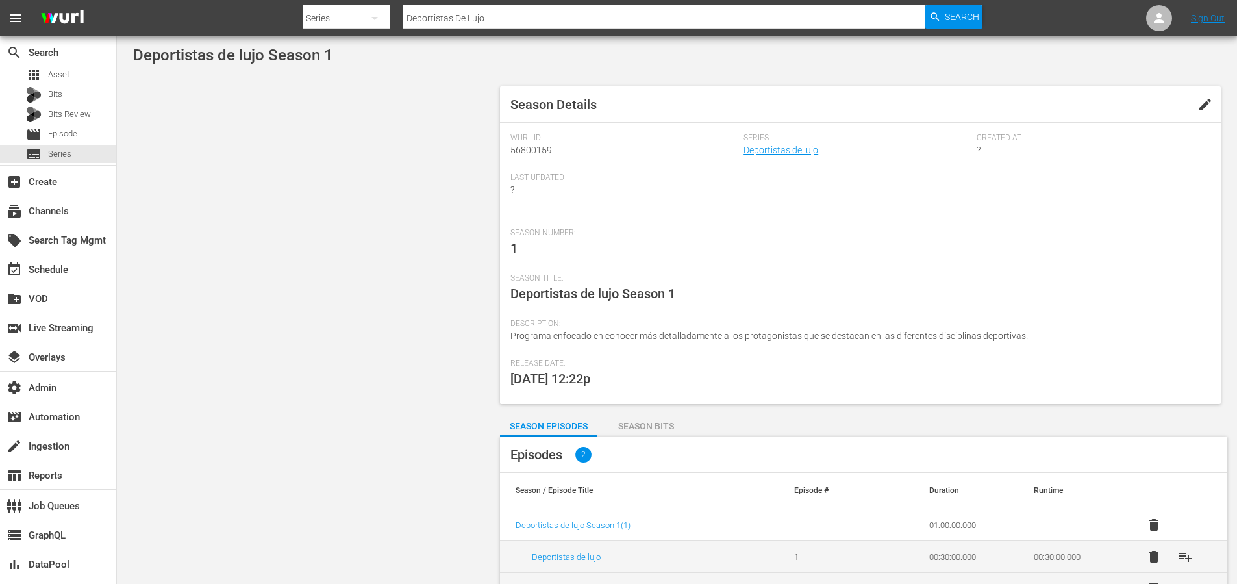
click at [980, 286] on div "Season Title: Deportistas de lujo Season 1" at bounding box center [861, 295] width 700 height 45
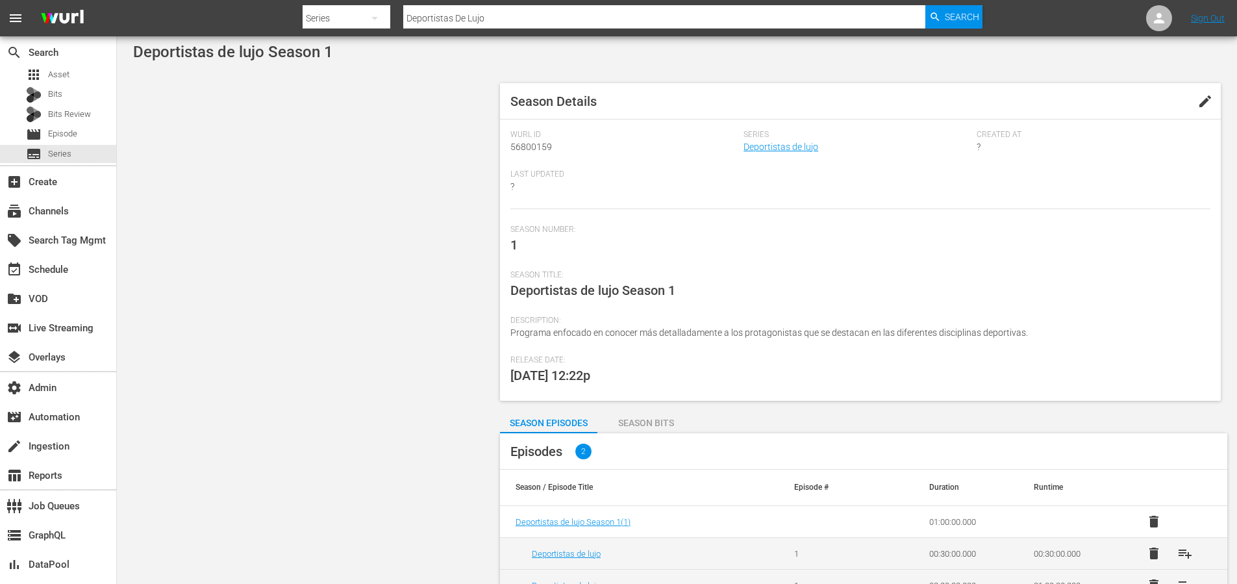
scroll to position [31, 0]
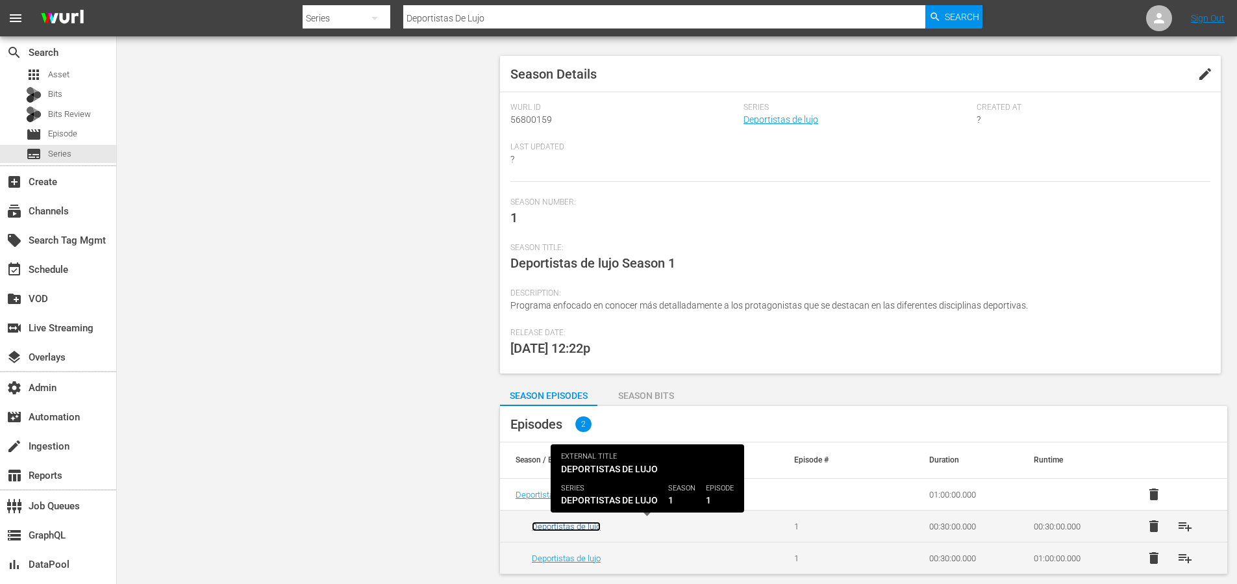
click at [581, 528] on link "Deportistas de lujo" at bounding box center [566, 527] width 69 height 10
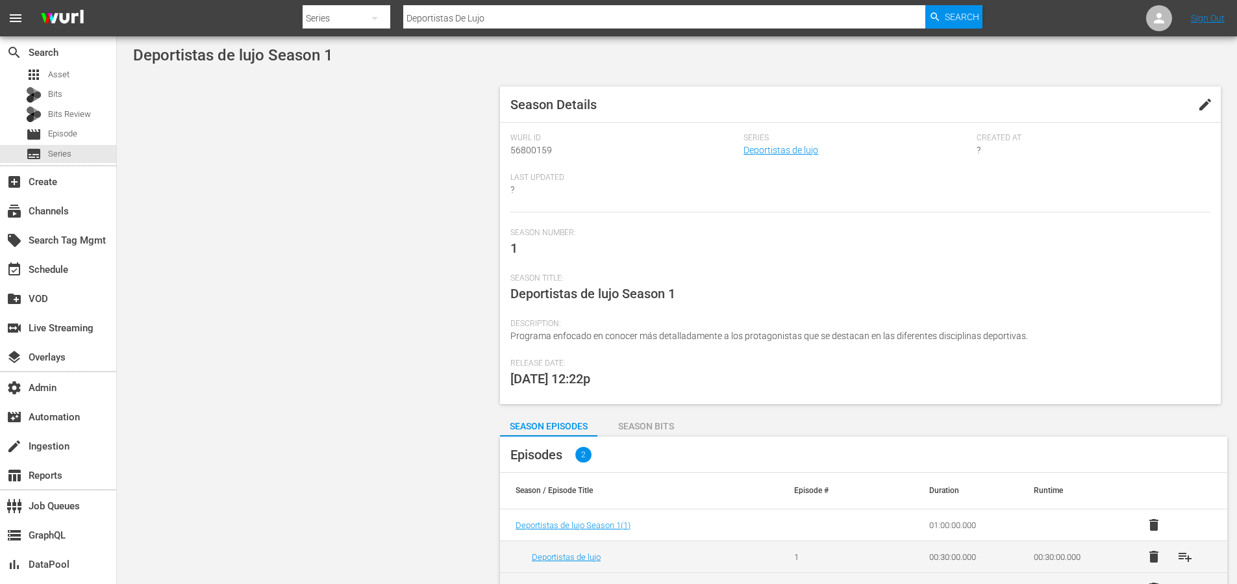
click at [877, 259] on div "Season Number: 1" at bounding box center [861, 250] width 700 height 45
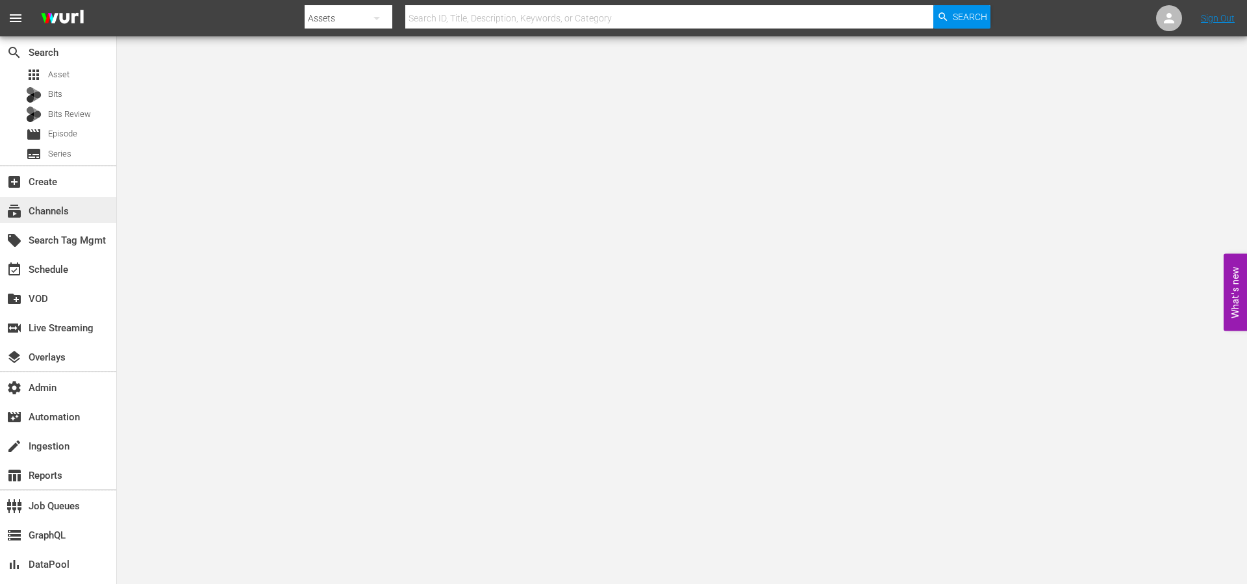
click at [82, 201] on div "subscriptions Channels" at bounding box center [58, 210] width 116 height 26
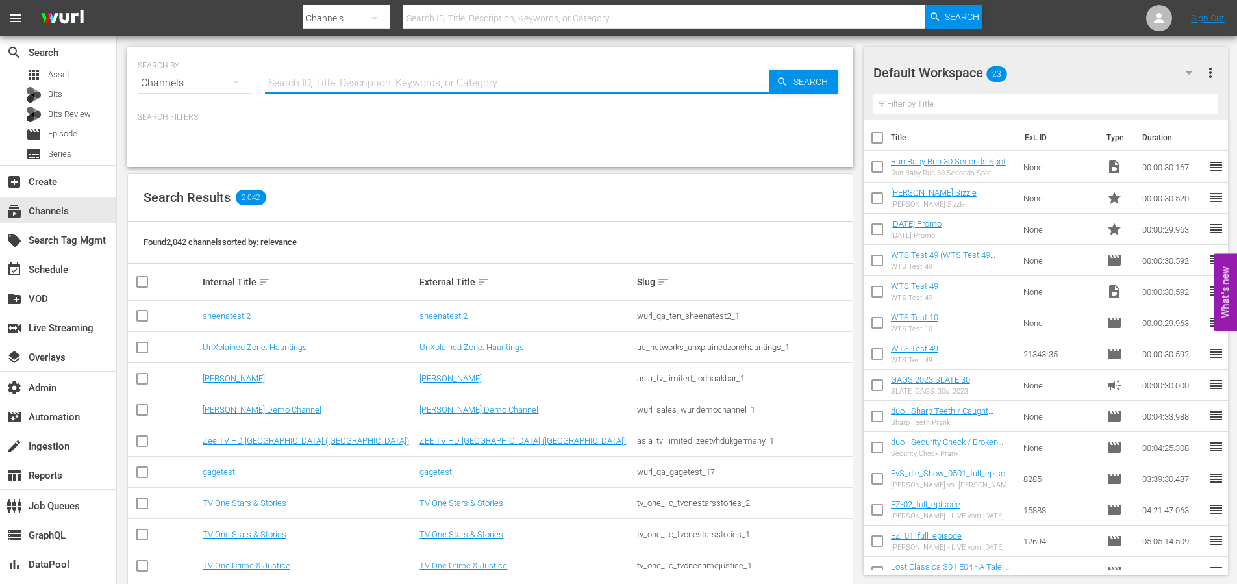
click at [388, 77] on input "text" at bounding box center [517, 83] width 504 height 31
type input "game show central"
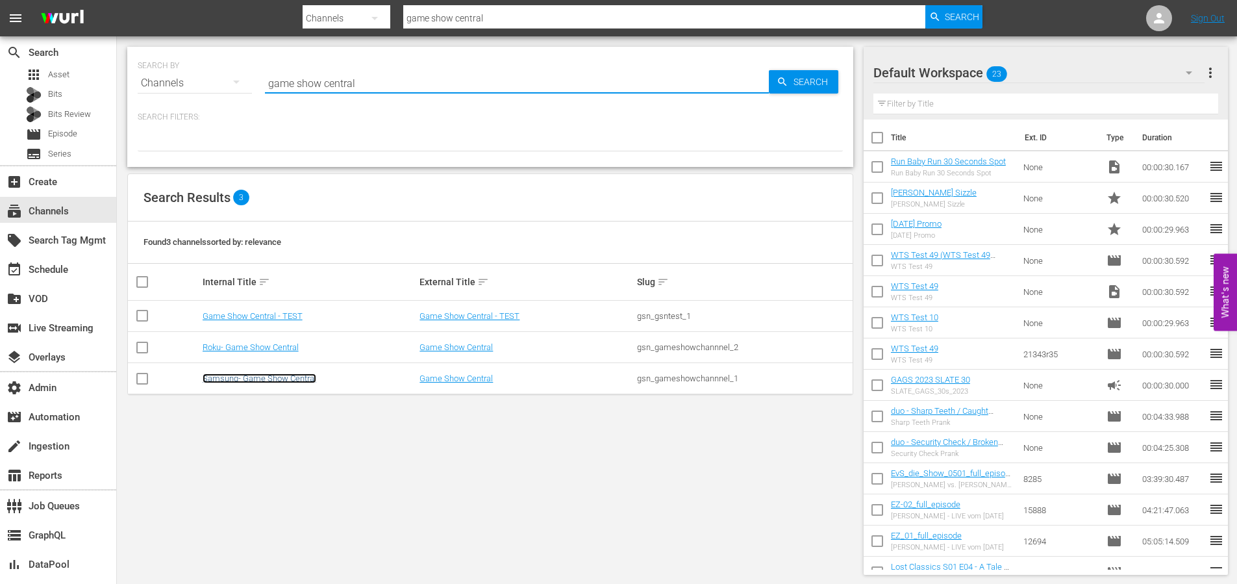
click at [277, 377] on link "Samsung- Game Show Central" at bounding box center [260, 379] width 114 height 10
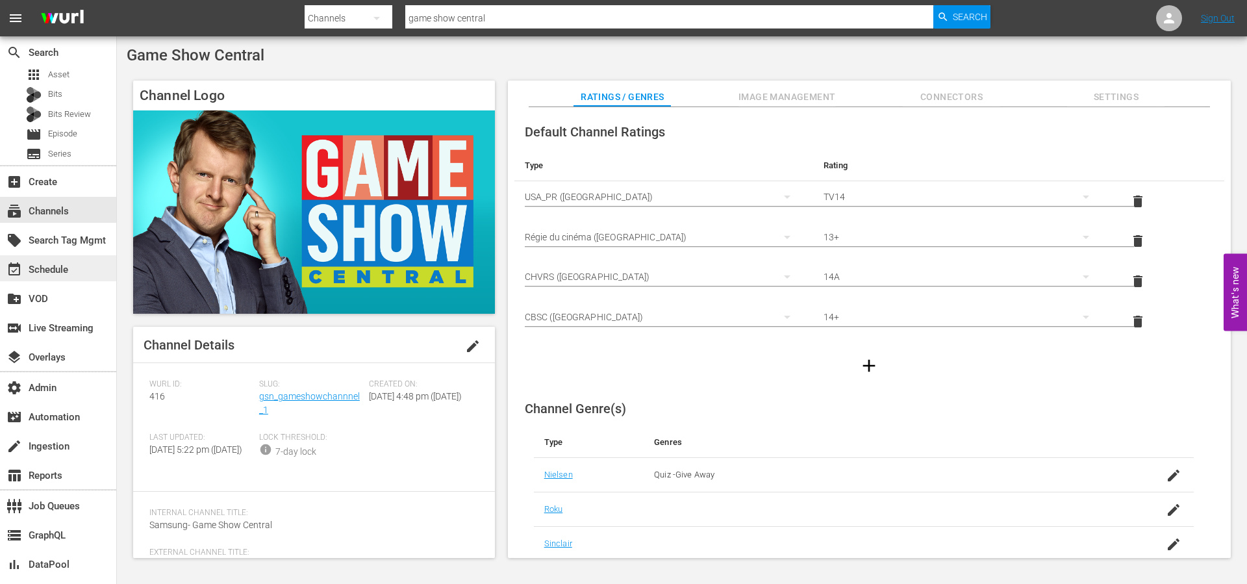
click at [71, 268] on div "event_available Schedule" at bounding box center [36, 268] width 73 height 12
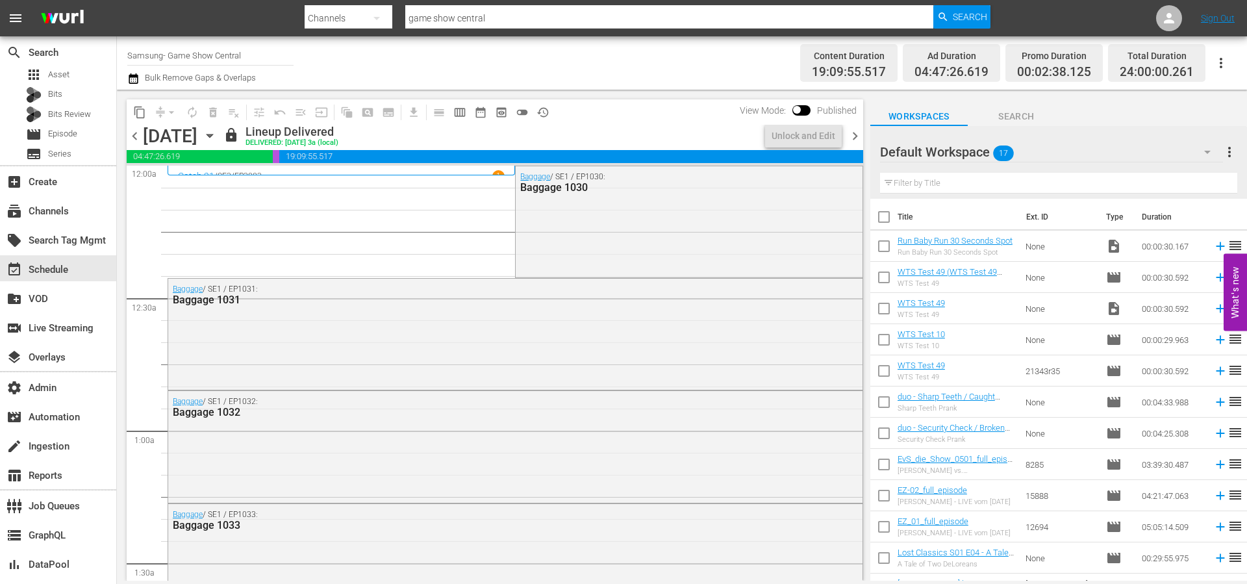
click at [854, 136] on span "chevron_right" at bounding box center [855, 136] width 16 height 16
click at [855, 140] on span "chevron_right" at bounding box center [855, 136] width 16 height 16
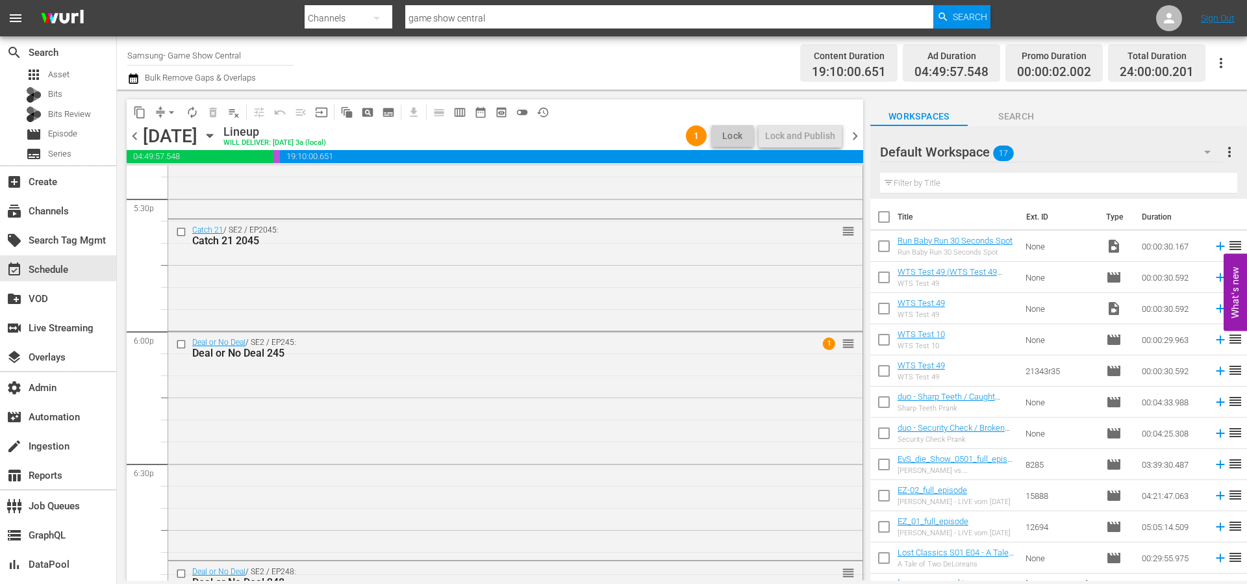
scroll to position [4545, 0]
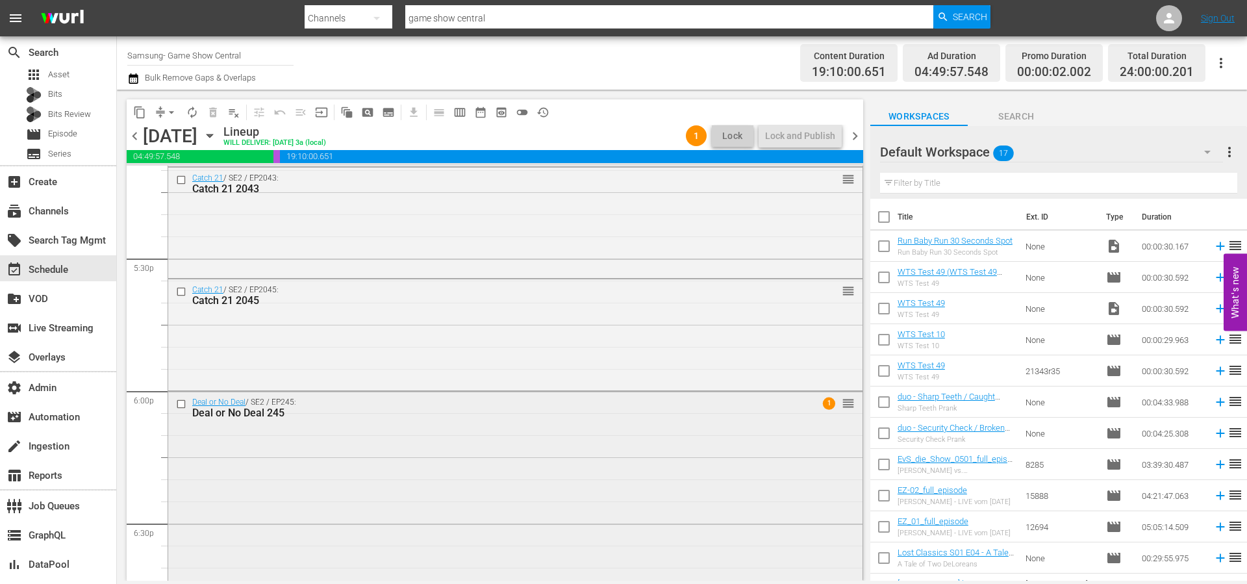
click at [755, 421] on div "Deal or No Deal / SE2 / EP245: Deal or No Deal 245 1 reorder" at bounding box center [515, 408] width 694 height 32
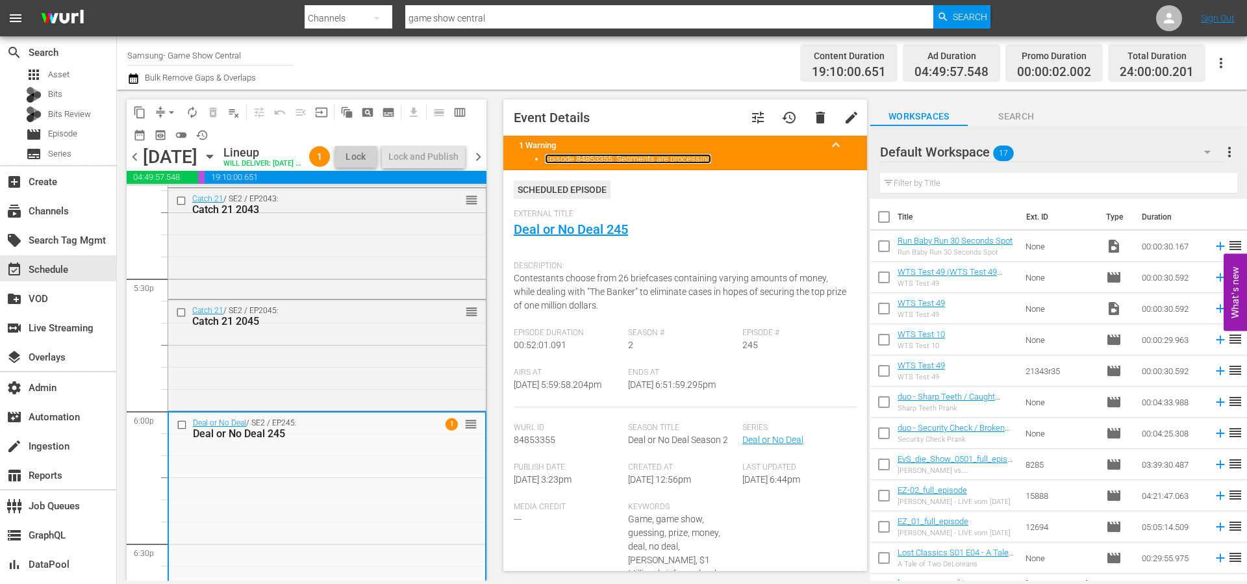
click at [659, 160] on link "Episode 84853355: Segments are processing" at bounding box center [628, 159] width 166 height 10
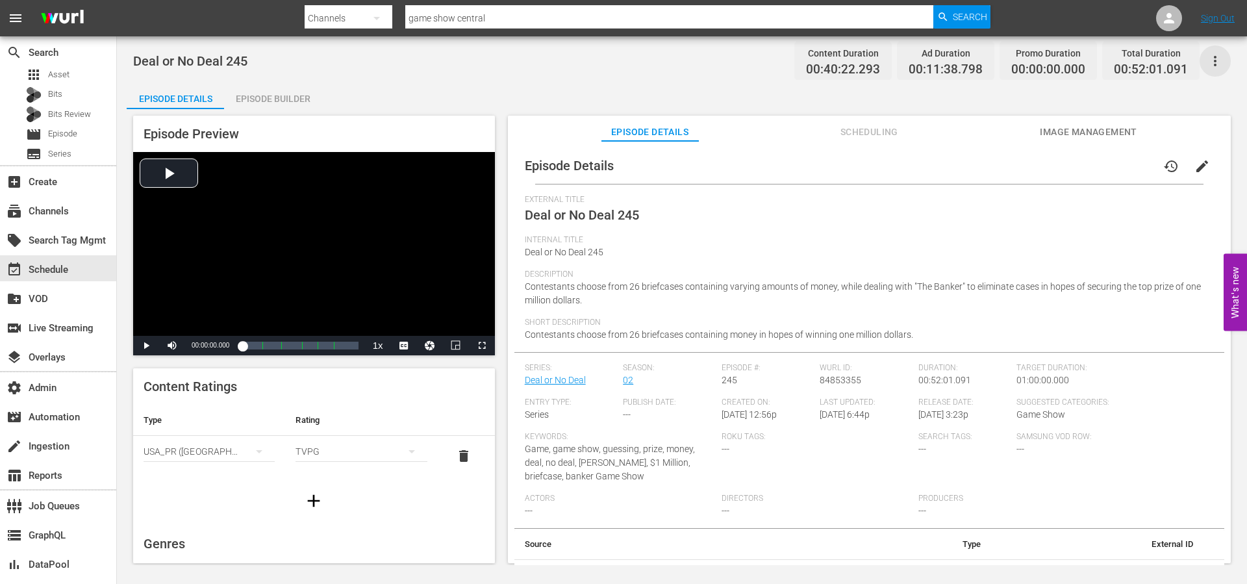
click at [1221, 60] on icon "button" at bounding box center [1216, 61] width 16 height 16
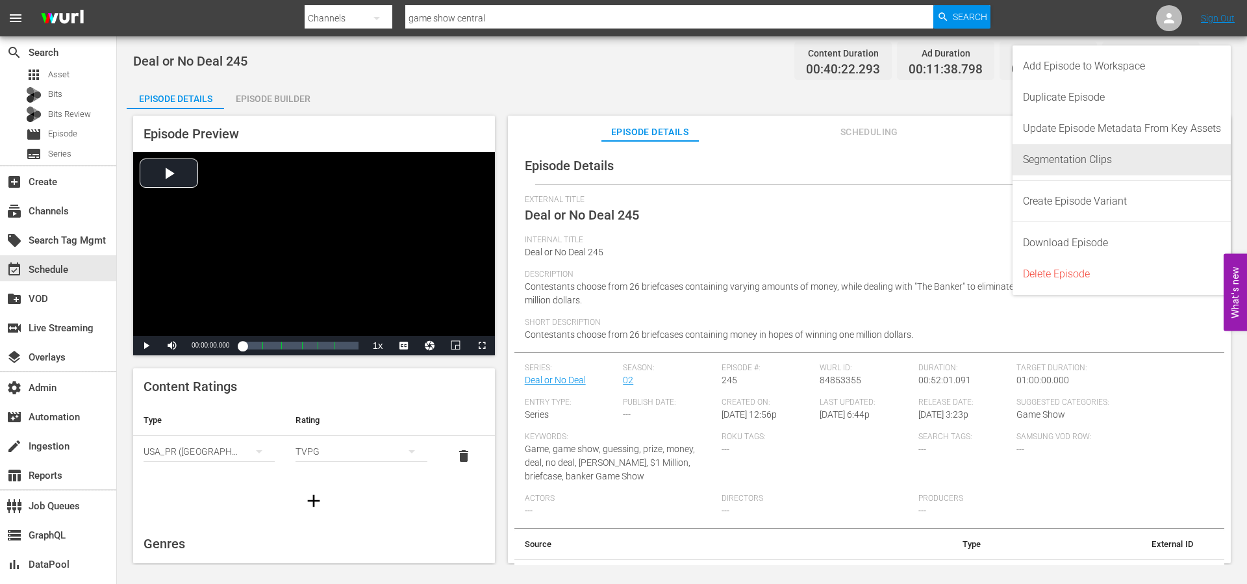
click at [1076, 164] on div "Segmentation Clips" at bounding box center [1122, 159] width 198 height 31
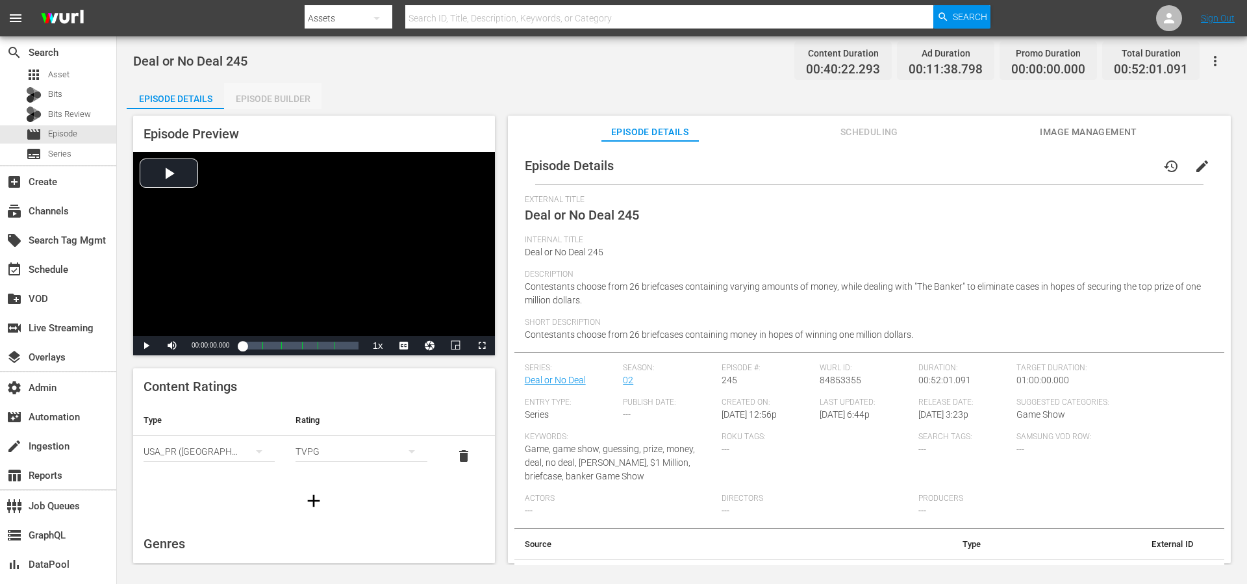
click at [297, 103] on div "Episode Builder" at bounding box center [272, 98] width 97 height 31
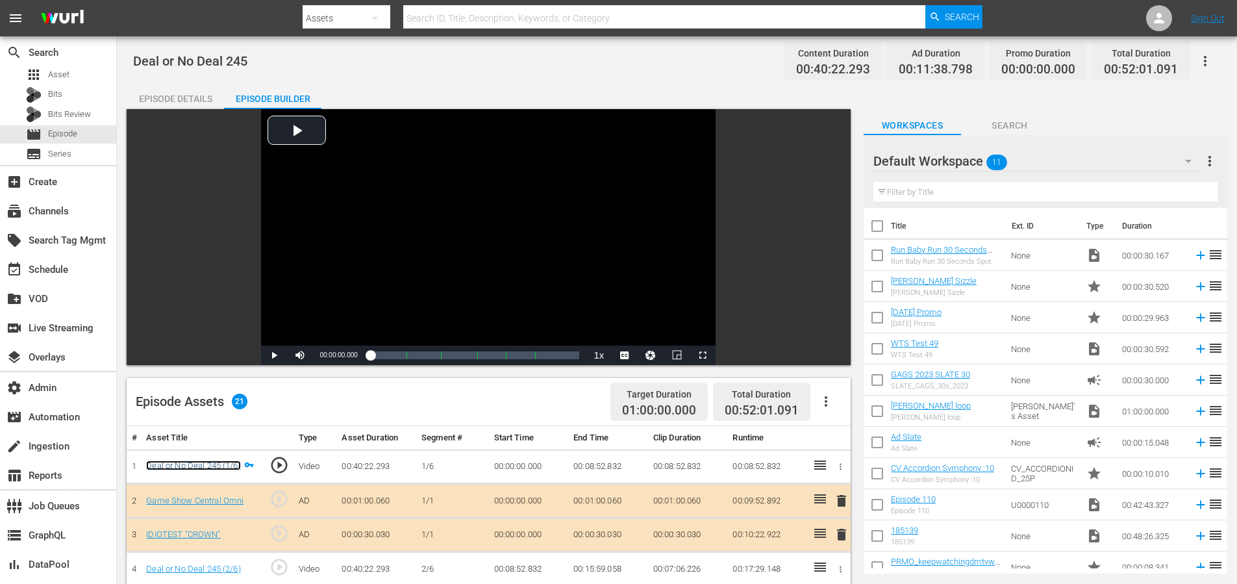
click at [209, 464] on link "Deal or No Deal 245 (1/6)" at bounding box center [193, 466] width 94 height 10
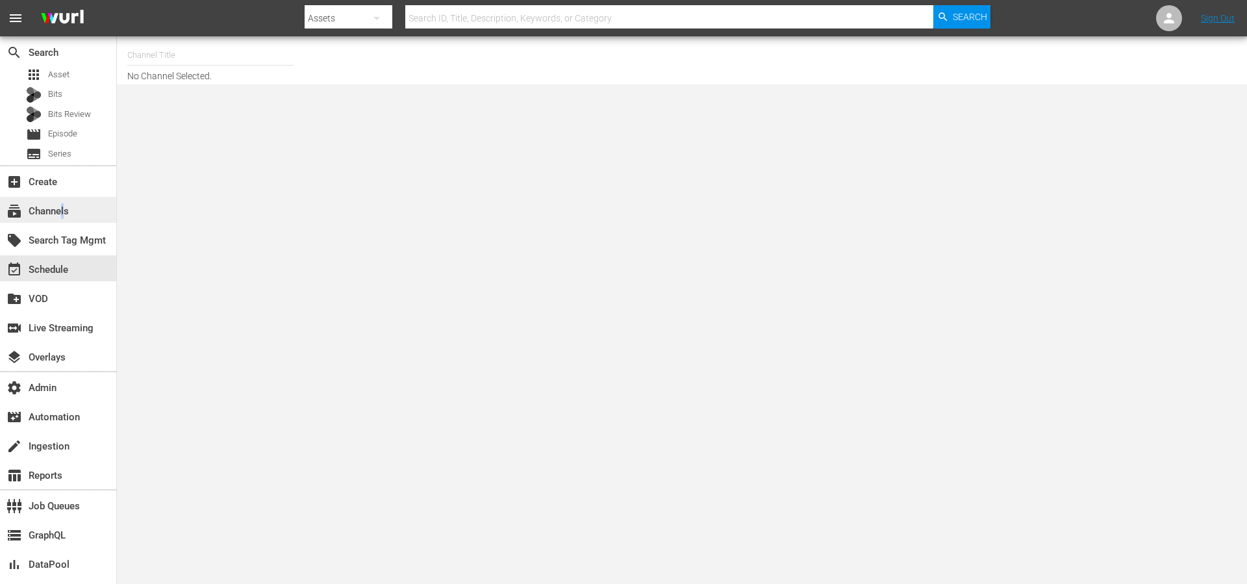
click at [63, 209] on div "subscriptions Channels" at bounding box center [36, 209] width 73 height 12
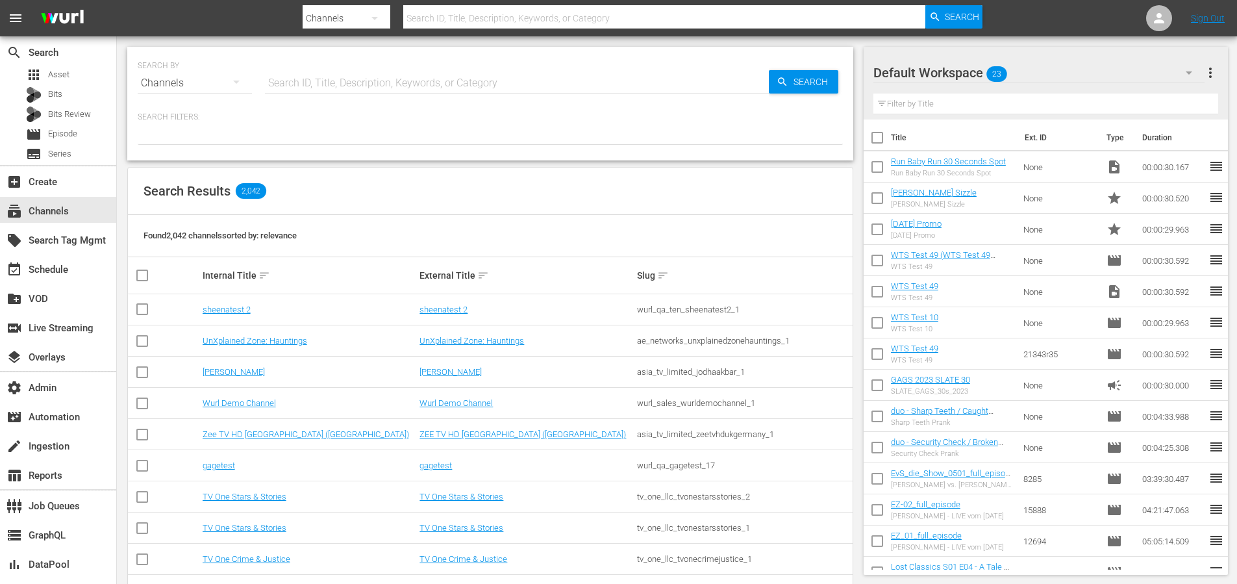
click at [387, 74] on input "text" at bounding box center [517, 83] width 504 height 31
type input "msg"
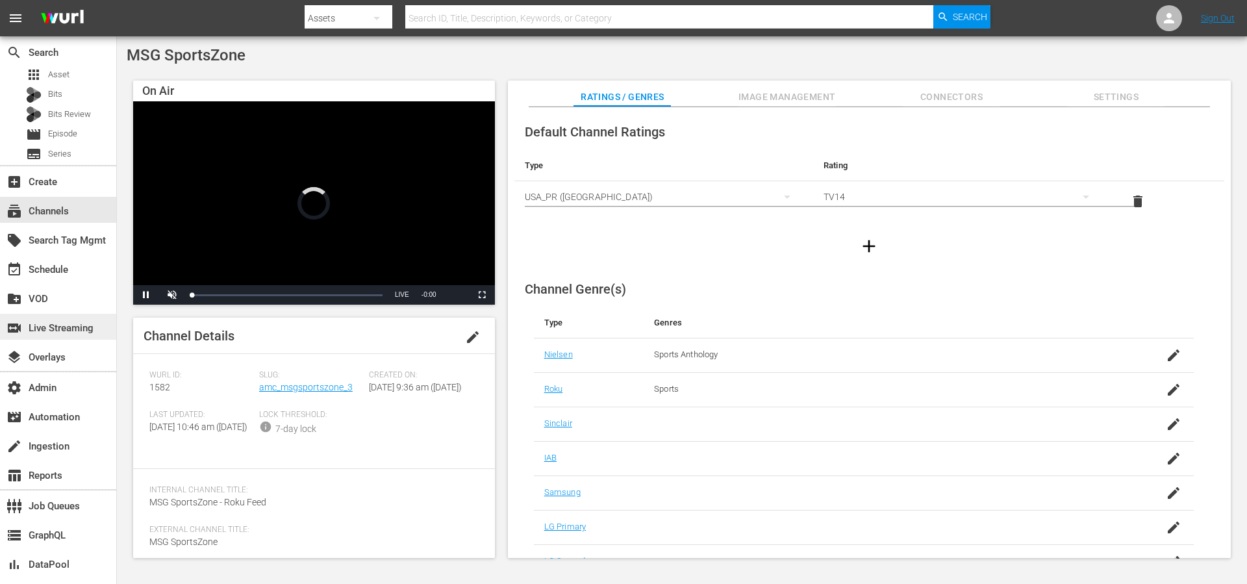
click at [73, 323] on div "switch_video Live Streaming" at bounding box center [36, 326] width 73 height 12
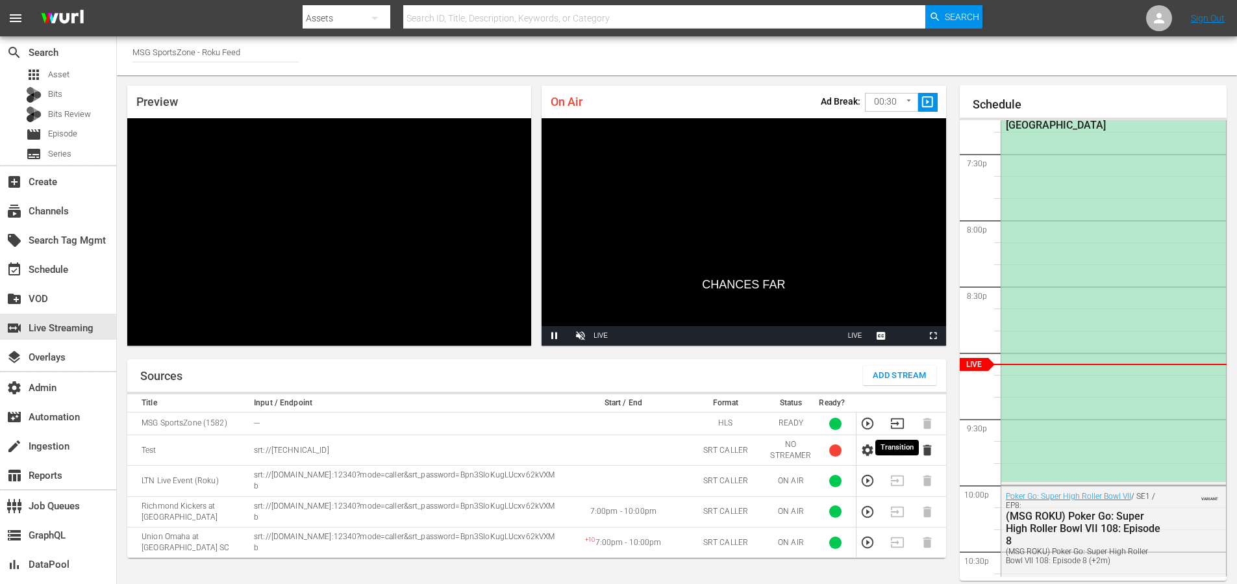
click at [897, 419] on icon "button" at bounding box center [898, 423] width 14 height 14
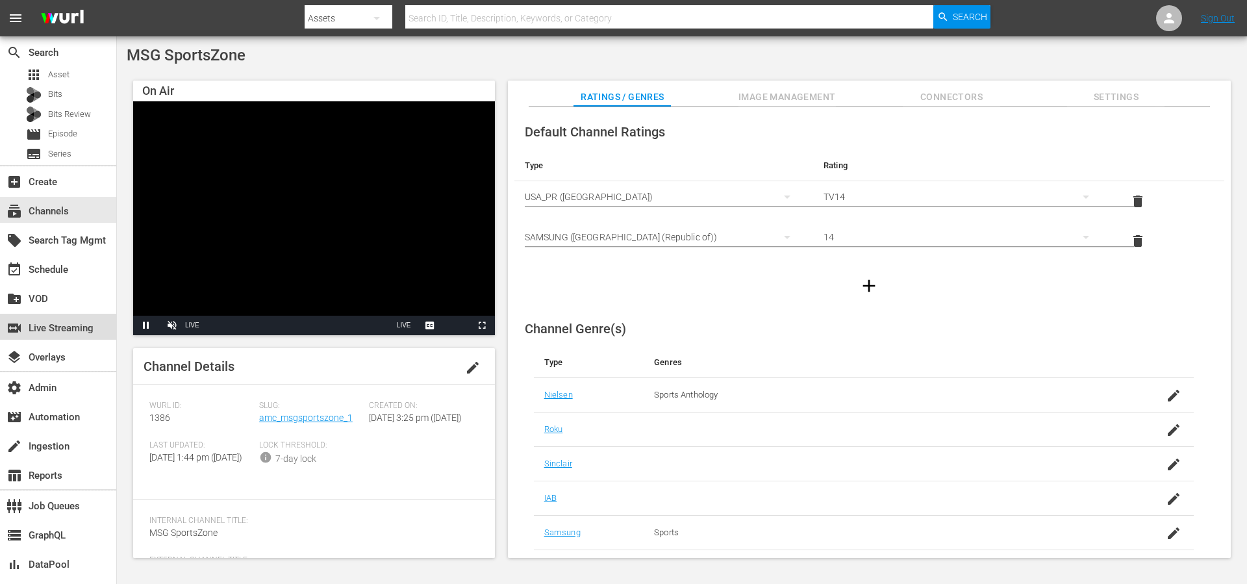
click at [73, 332] on div "switch_video Live Streaming" at bounding box center [36, 326] width 73 height 12
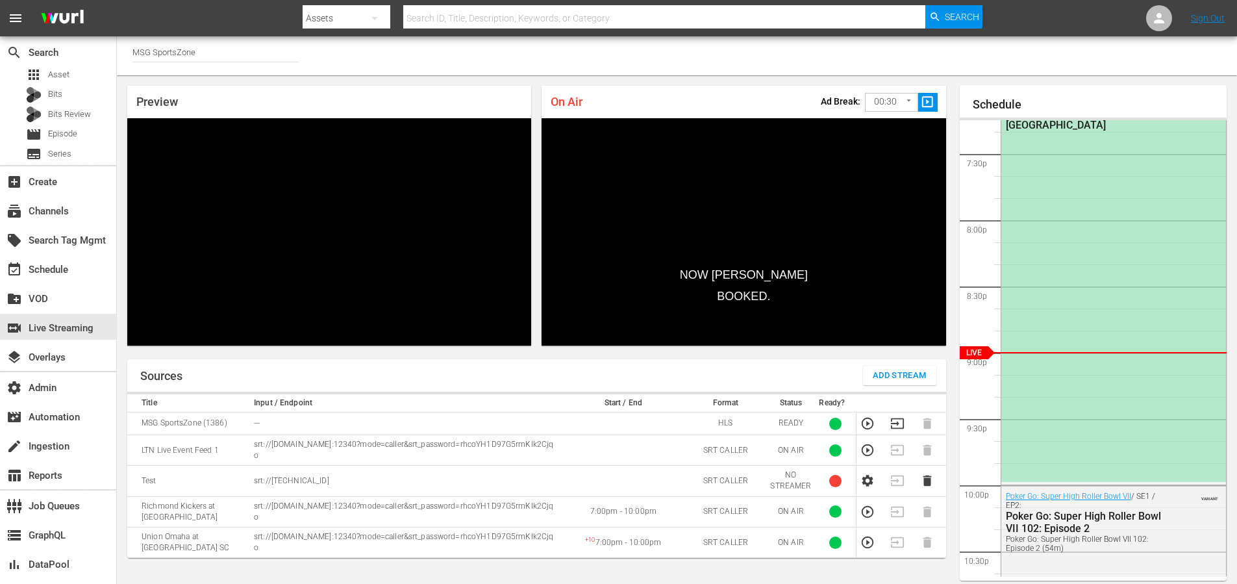
click at [742, 374] on div "Sources Add Stream" at bounding box center [536, 375] width 819 height 32
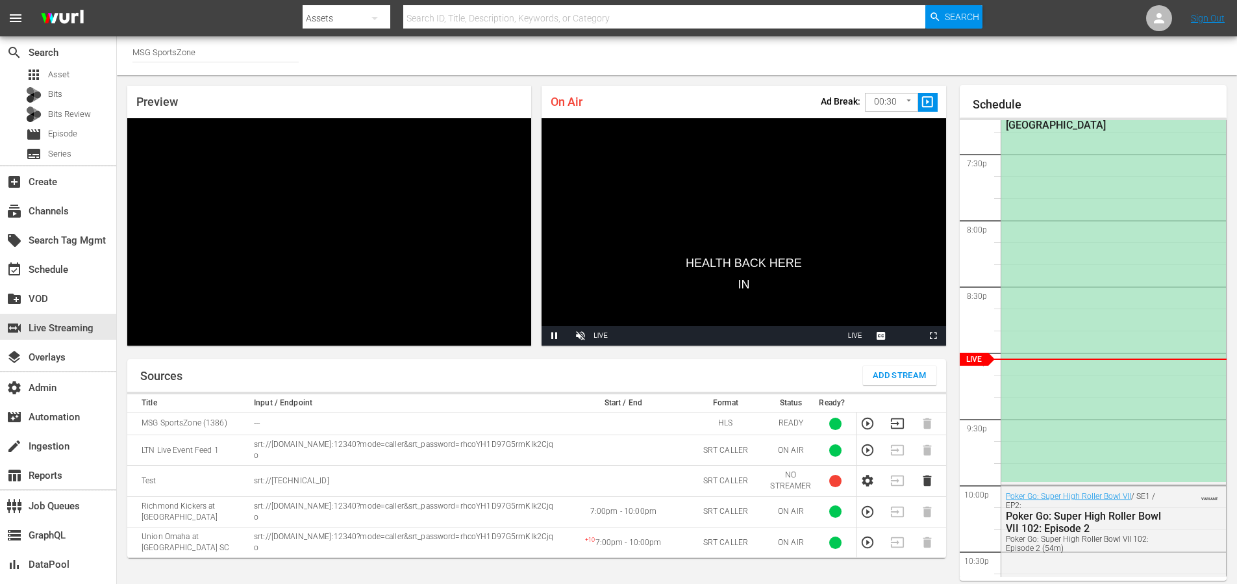
click at [642, 368] on div "Sources Add Stream" at bounding box center [536, 375] width 819 height 32
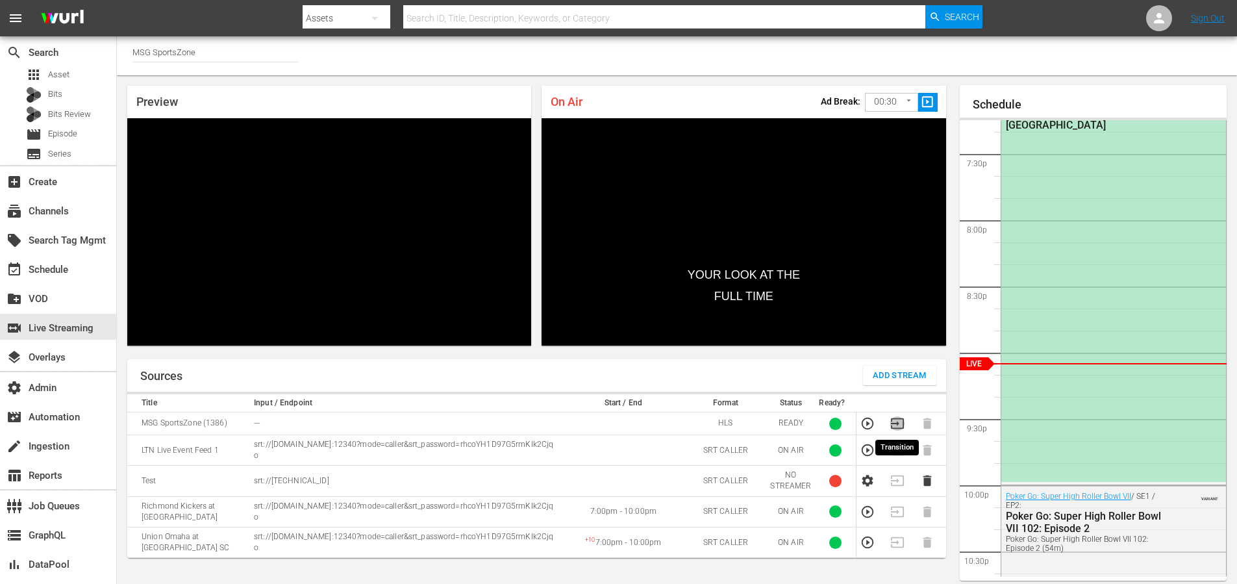
click at [899, 423] on icon "button" at bounding box center [898, 423] width 14 height 14
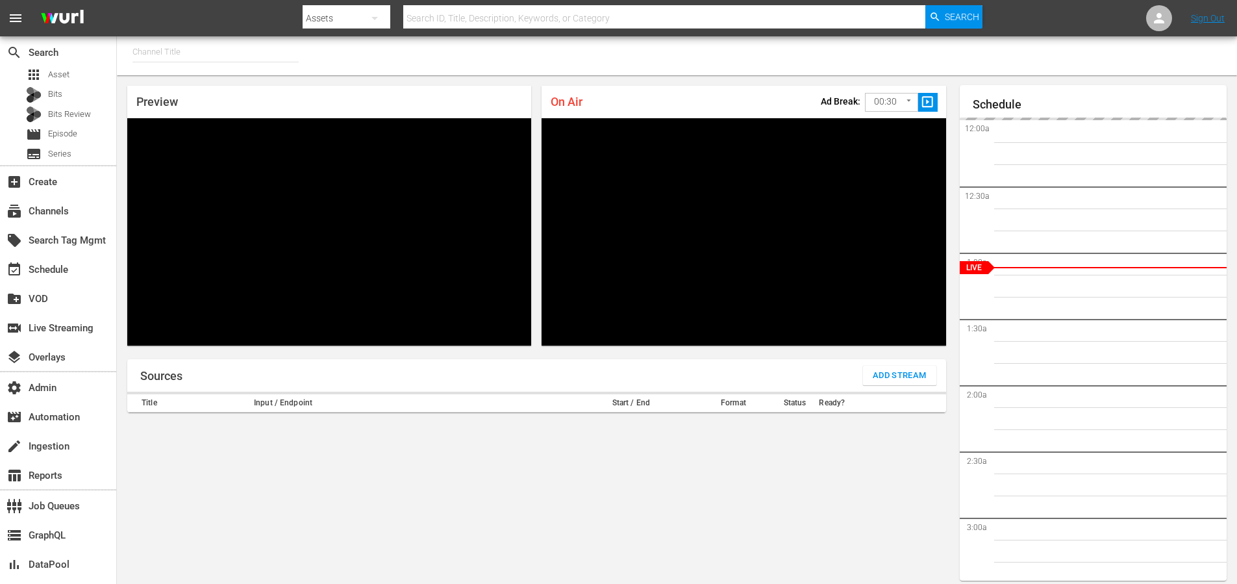
type input "MSG SportsZone (1386)"
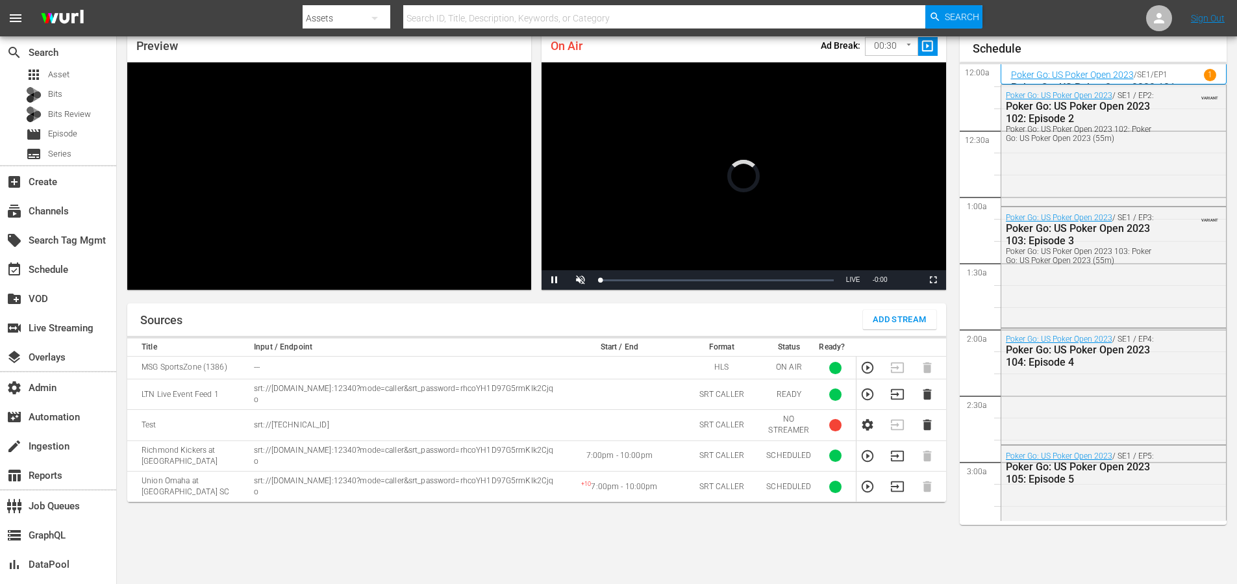
scroll to position [2570, 0]
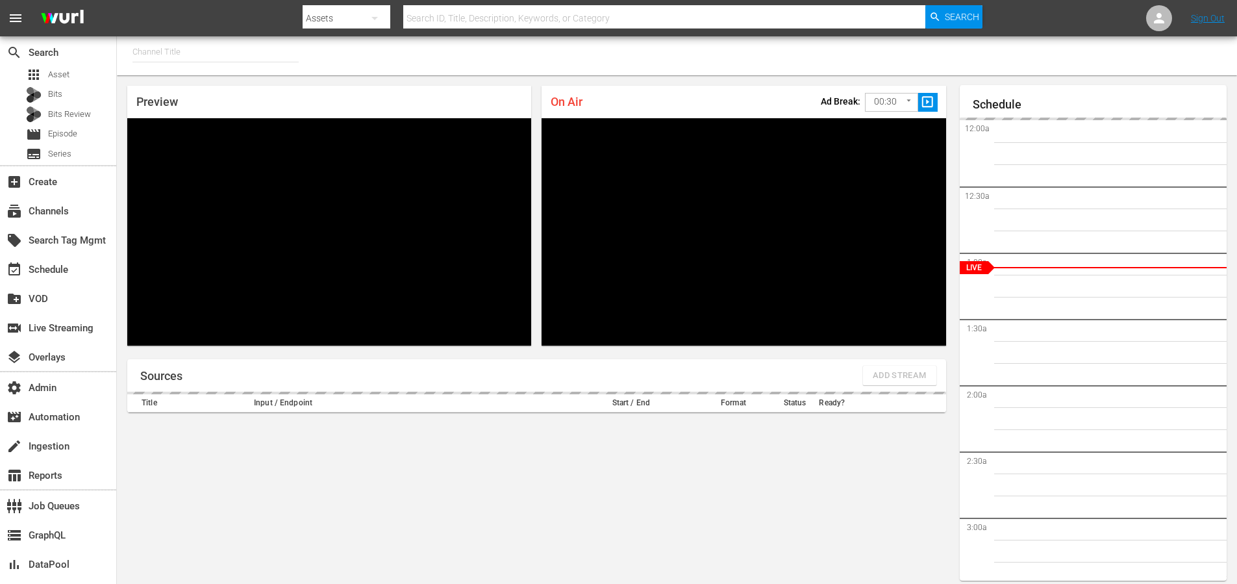
type input "MSG SportsZone - Roku Feed (1582)"
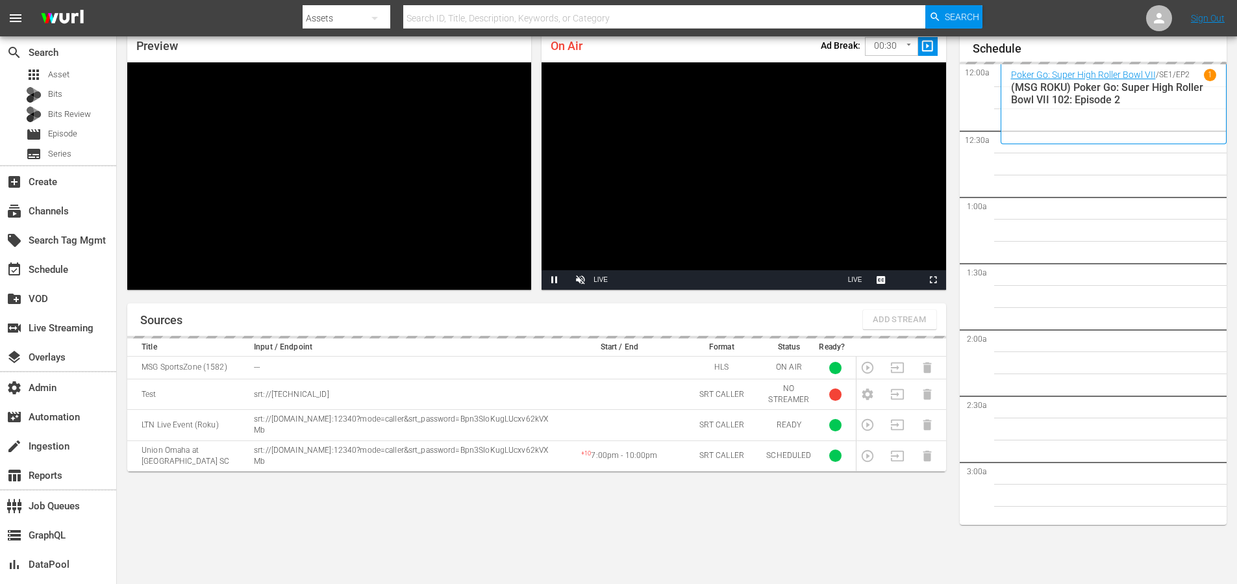
scroll to position [2570, 0]
